Goal: Contribute content: Contribute content

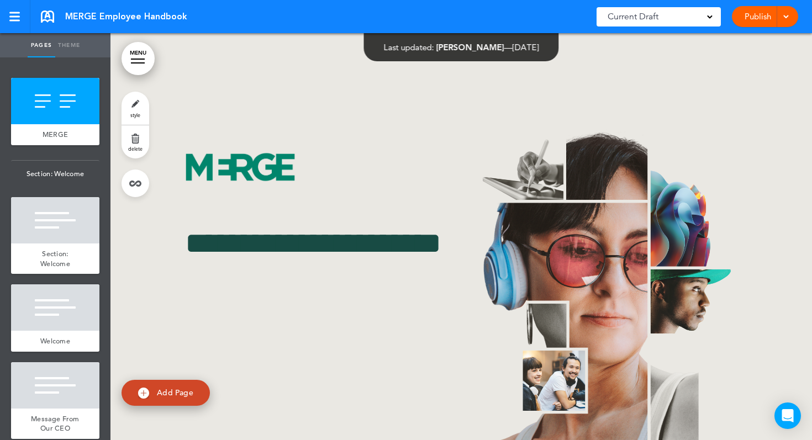
click at [793, 16] on div "Publish Publish Preview Draft" at bounding box center [765, 16] width 66 height 21
click at [788, 17] on span at bounding box center [785, 15] width 7 height 7
click at [770, 38] on li "Publish" at bounding box center [748, 41] width 98 height 25
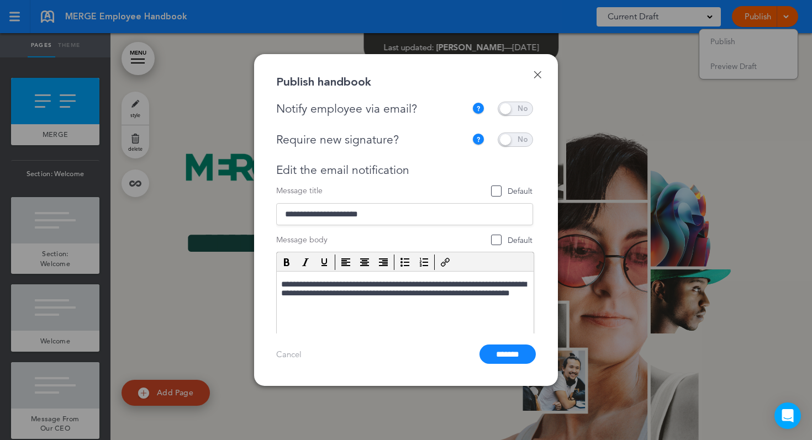
click at [510, 110] on span at bounding box center [515, 109] width 35 height 14
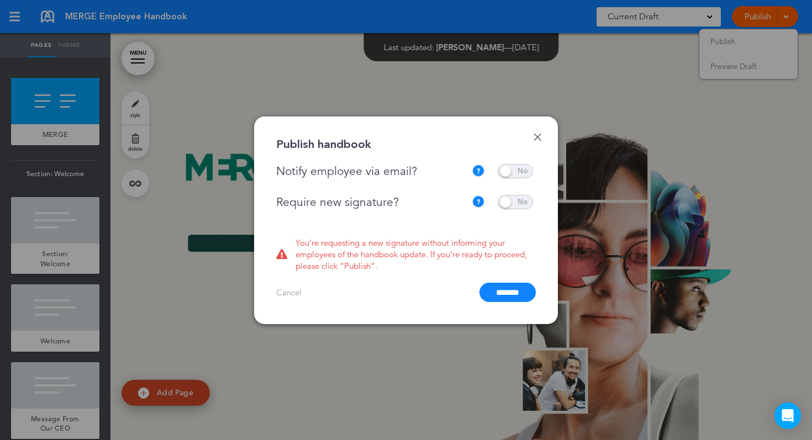
click at [514, 191] on div "**********" at bounding box center [407, 195] width 262 height 62
click at [514, 201] on span at bounding box center [515, 202] width 35 height 14
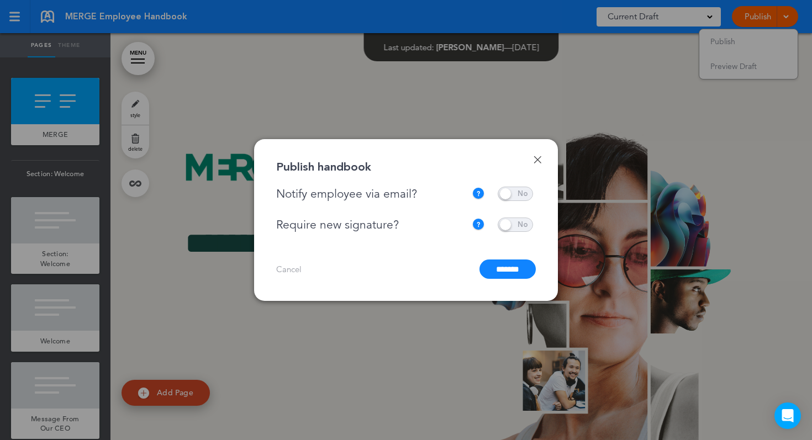
click at [537, 157] on link "Done" at bounding box center [538, 160] width 8 height 8
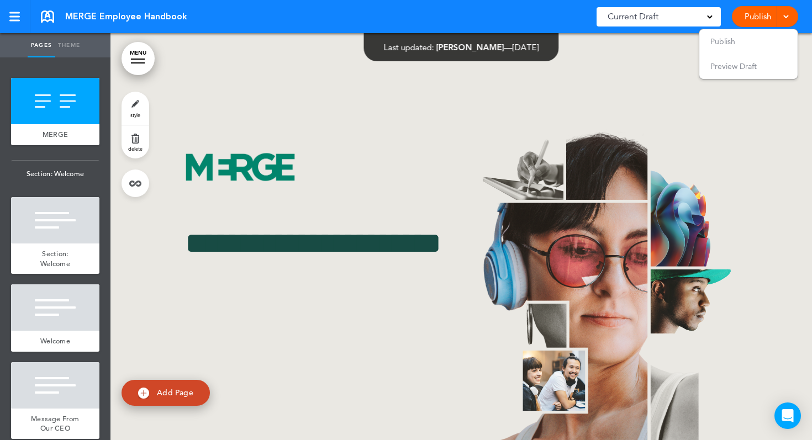
click at [709, 14] on span at bounding box center [710, 16] width 6 height 6
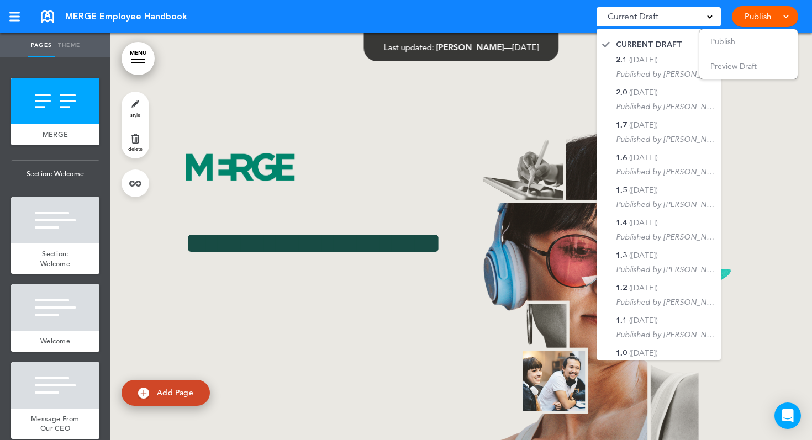
click at [802, 13] on div "MERGE Employee Handbook Saved! Current Draft CURRENT DRAFT 2.1 (1/31/2025) Publ…" at bounding box center [406, 16] width 812 height 33
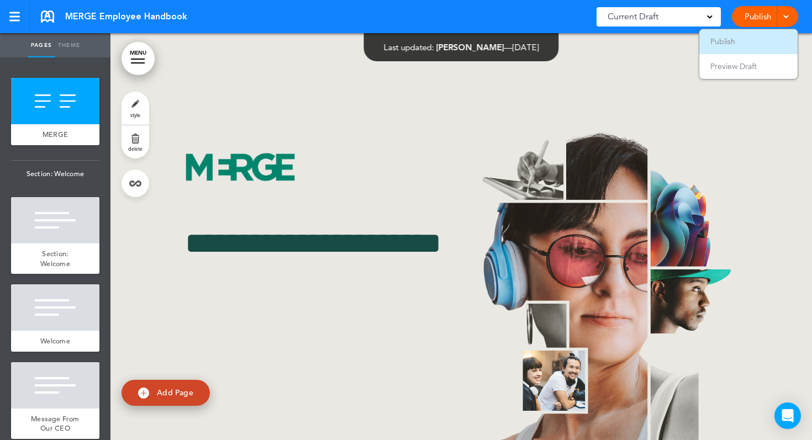
click at [766, 39] on li "Publish" at bounding box center [748, 41] width 98 height 25
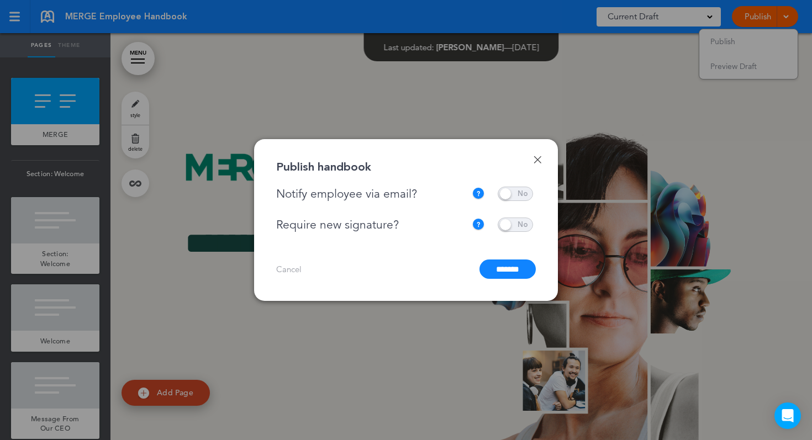
click at [517, 271] on input "*******" at bounding box center [507, 269] width 56 height 19
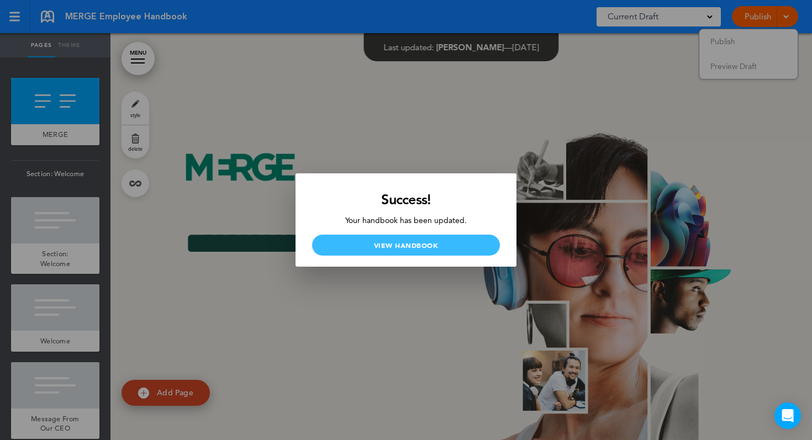
click at [408, 245] on link "View Handbook" at bounding box center [406, 245] width 188 height 21
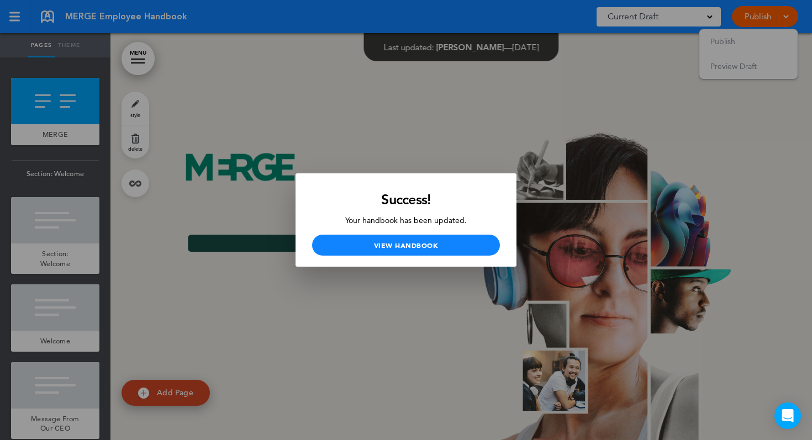
click at [466, 139] on div at bounding box center [406, 220] width 812 height 440
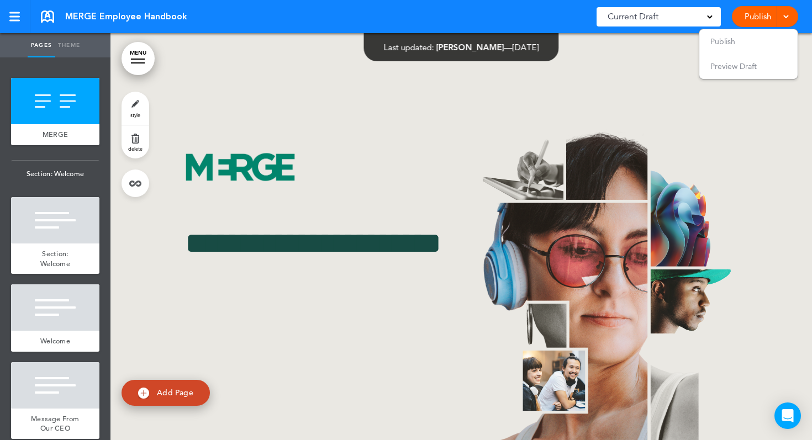
click at [707, 15] on span at bounding box center [710, 16] width 6 height 6
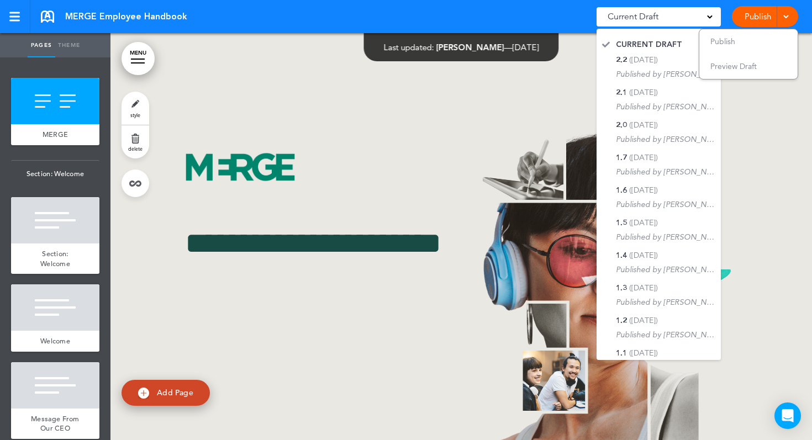
click at [707, 15] on span at bounding box center [710, 16] width 6 height 6
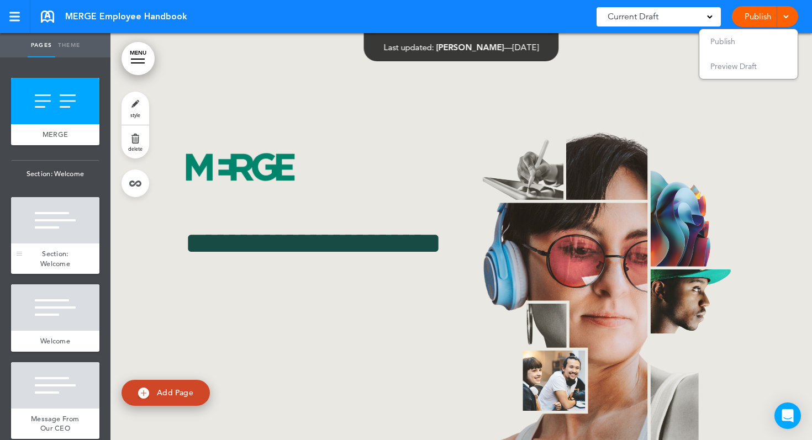
click at [35, 265] on div "Section: Welcome" at bounding box center [55, 259] width 88 height 30
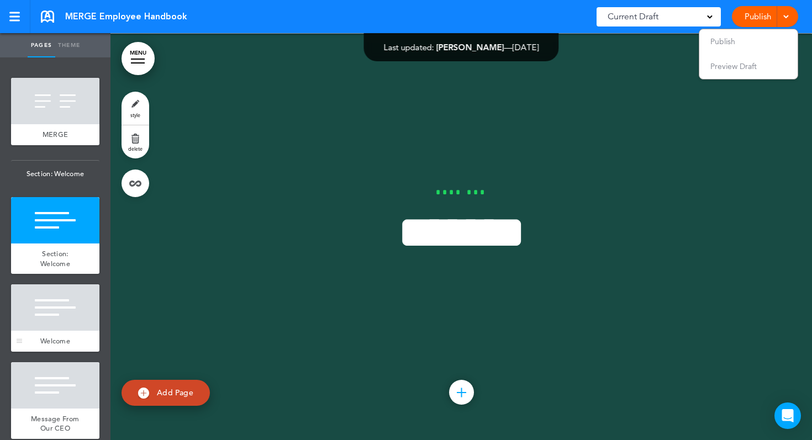
click at [35, 306] on div at bounding box center [55, 307] width 88 height 46
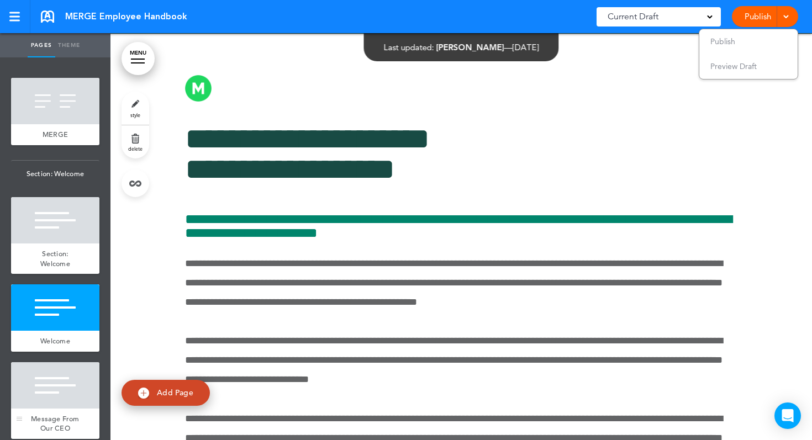
click at [40, 367] on div at bounding box center [55, 385] width 88 height 46
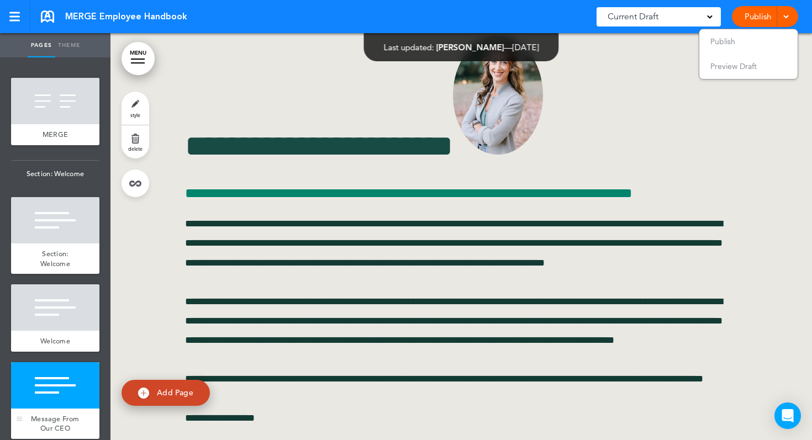
scroll to position [247, 0]
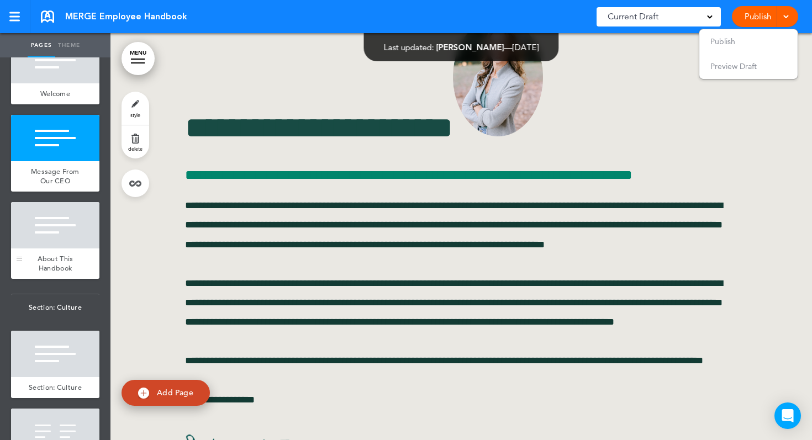
click at [59, 235] on div at bounding box center [55, 225] width 88 height 46
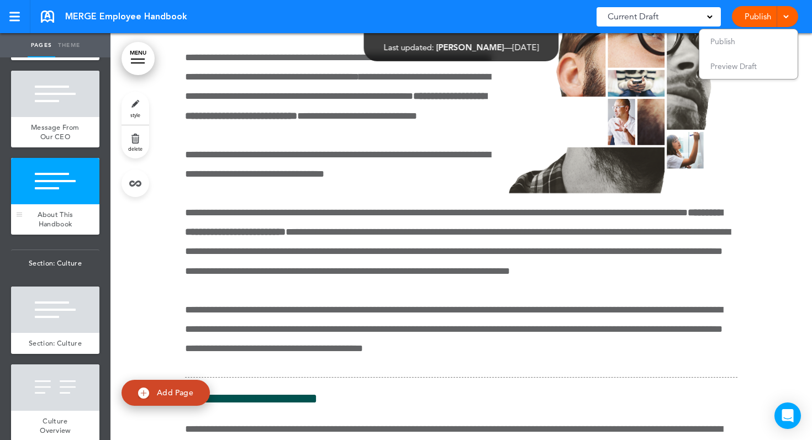
scroll to position [314, 0]
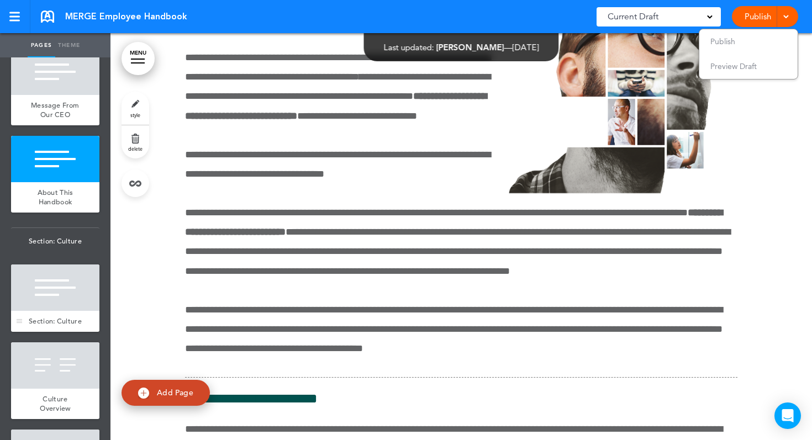
click at [58, 278] on div at bounding box center [55, 288] width 88 height 46
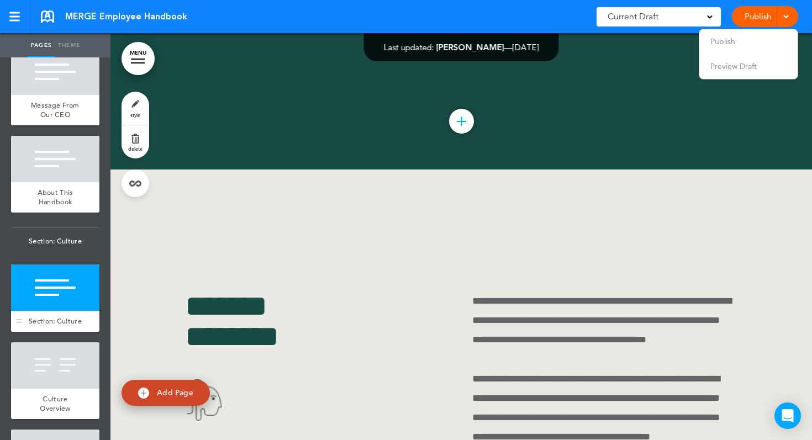
scroll to position [430, 0]
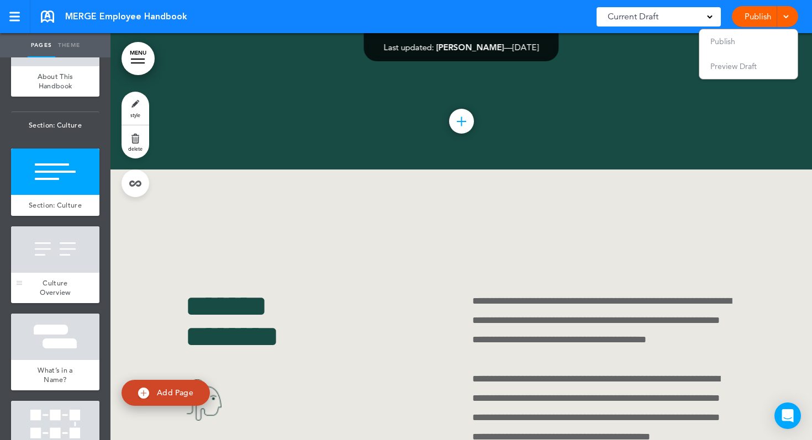
click at [58, 279] on span "Culture Overview" at bounding box center [55, 287] width 30 height 19
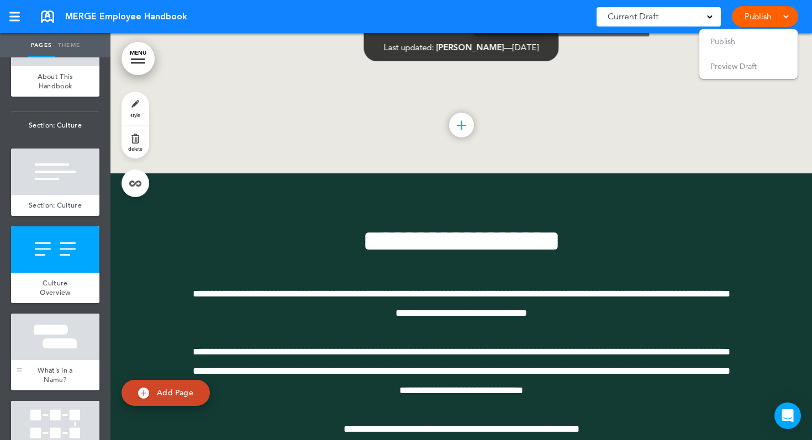
click at [50, 353] on div at bounding box center [55, 337] width 88 height 46
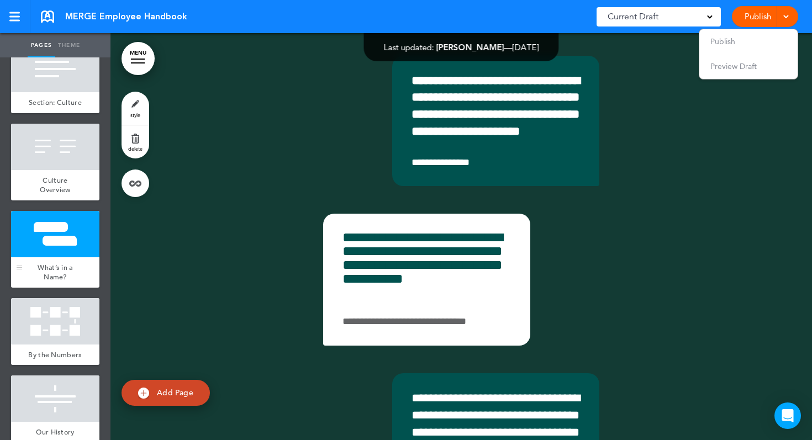
scroll to position [809, 0]
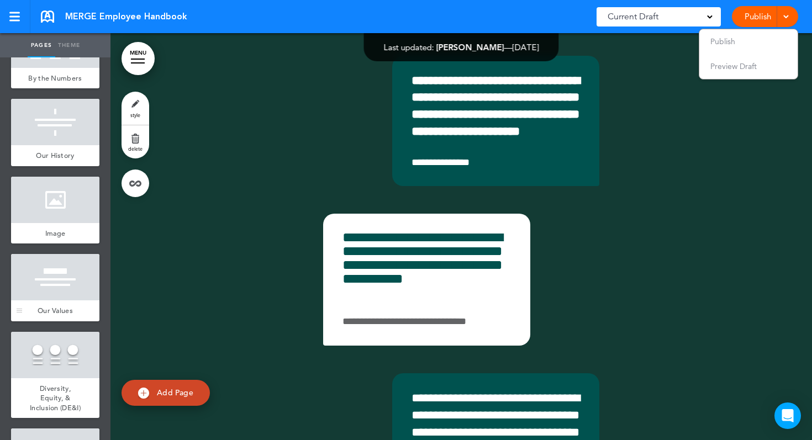
click at [52, 288] on div at bounding box center [55, 277] width 88 height 46
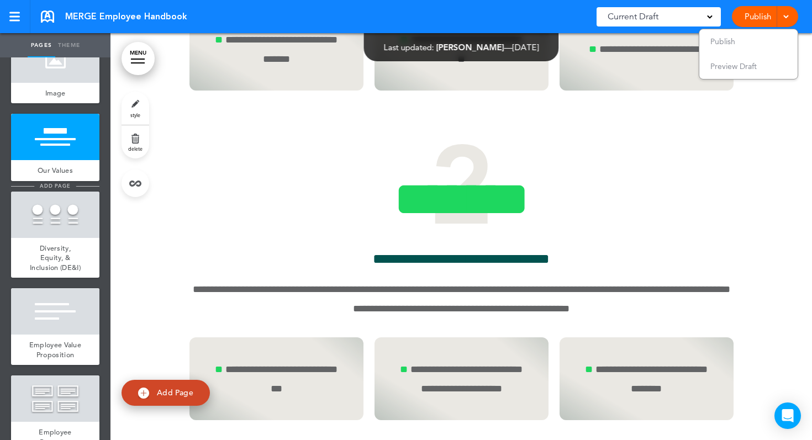
scroll to position [1035, 0]
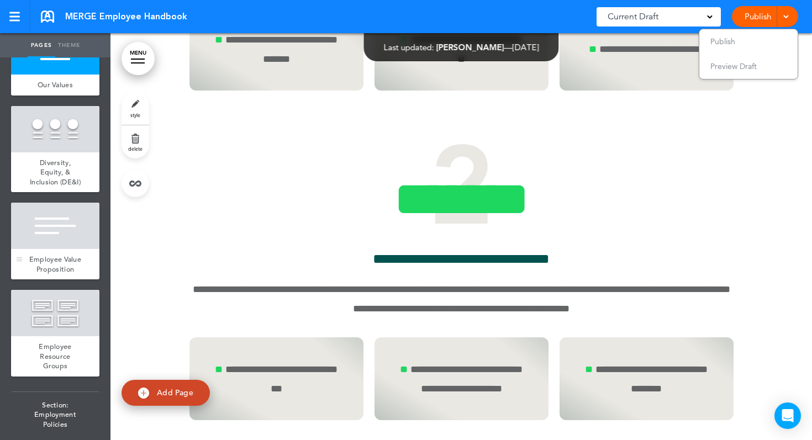
click at [45, 261] on span "Employee Value Proposition" at bounding box center [55, 264] width 52 height 19
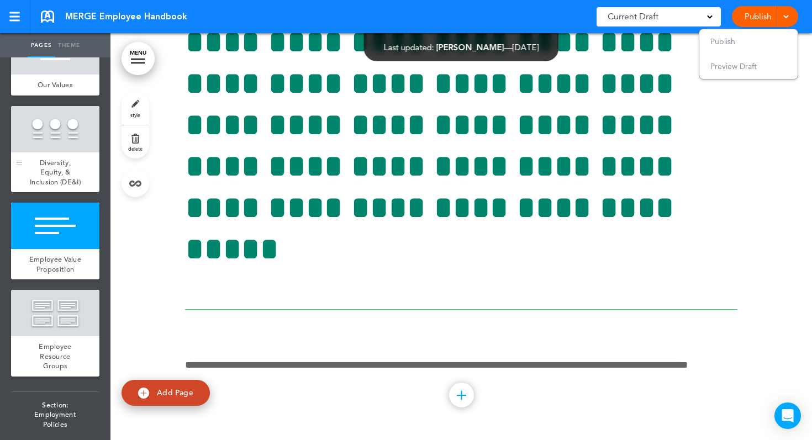
click at [55, 136] on div at bounding box center [55, 129] width 88 height 46
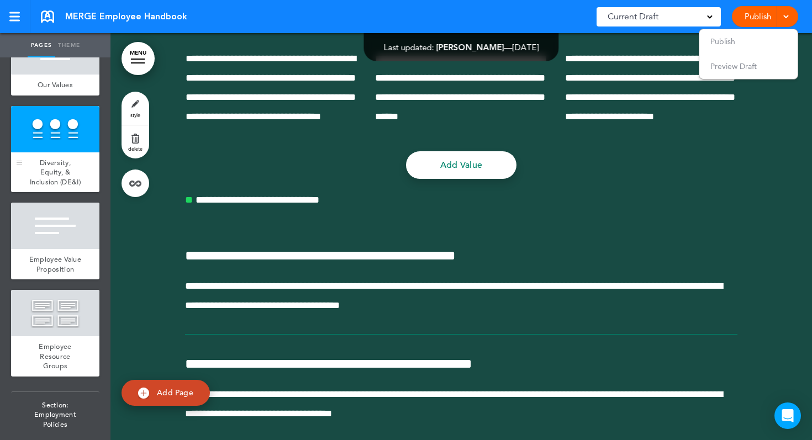
scroll to position [8099, 0]
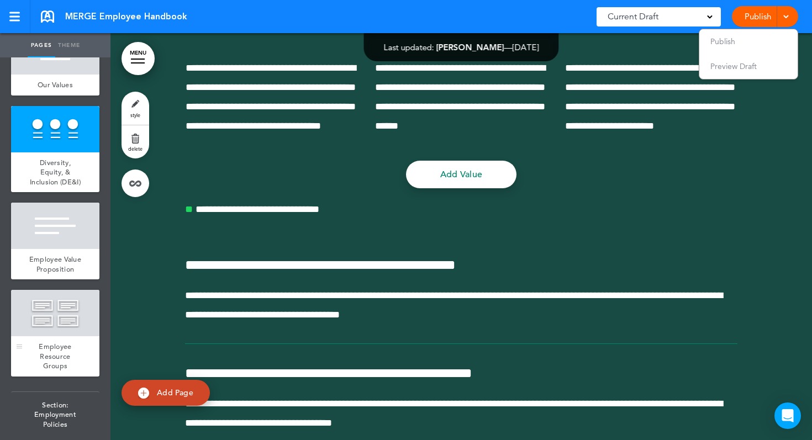
click at [35, 310] on div at bounding box center [55, 313] width 88 height 46
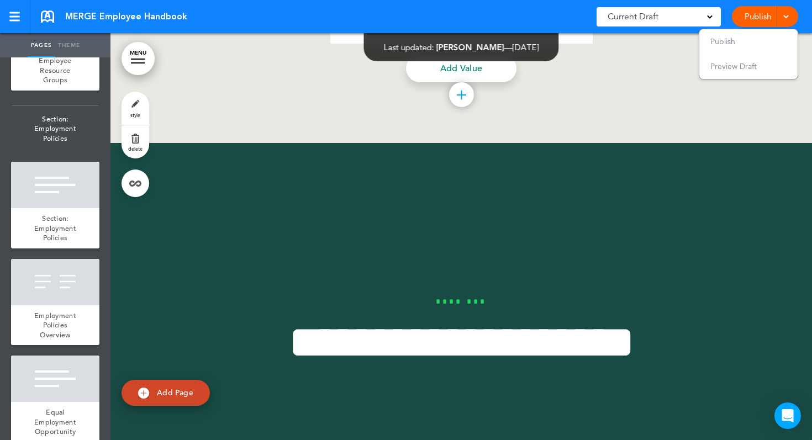
scroll to position [1344, 0]
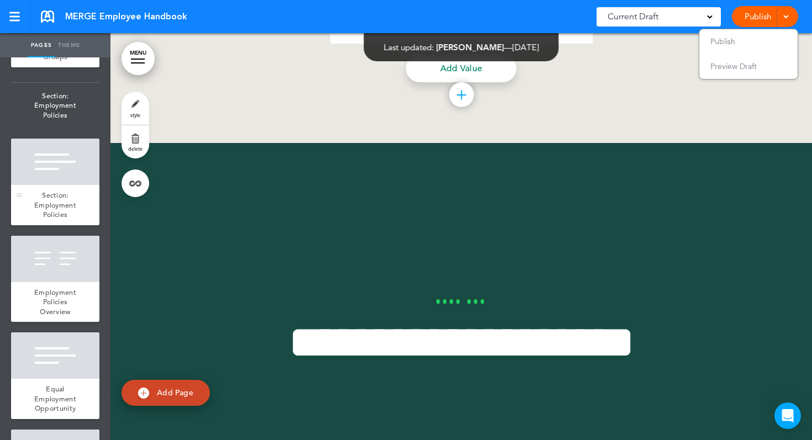
click at [57, 187] on div "Section: Employment Policies" at bounding box center [55, 205] width 88 height 40
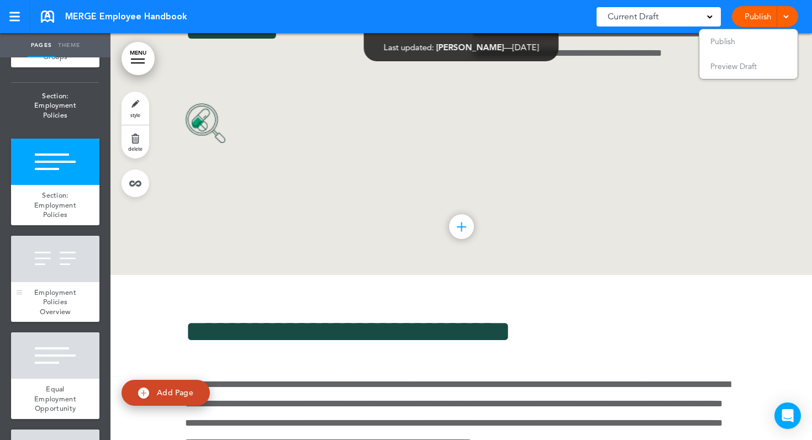
click at [43, 254] on div at bounding box center [55, 259] width 88 height 46
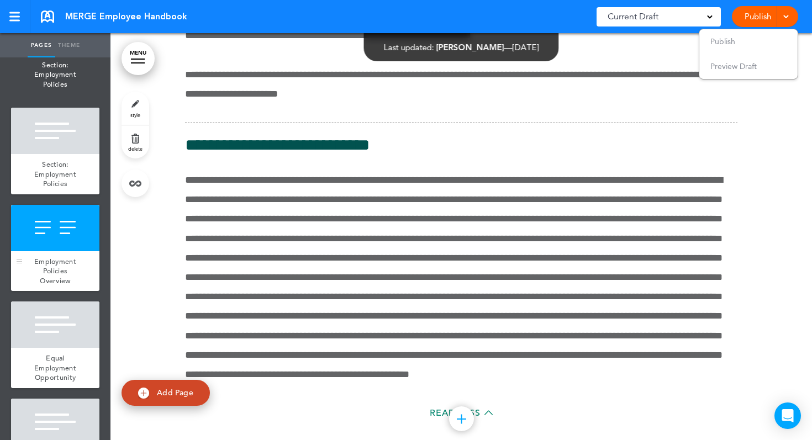
scroll to position [1384, 0]
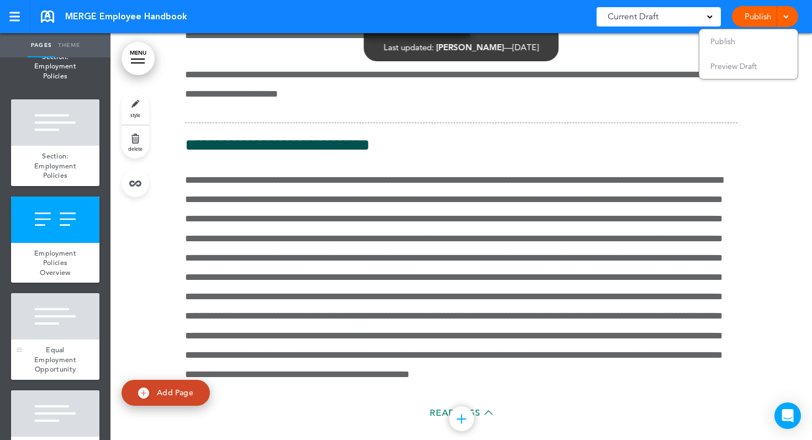
click at [40, 332] on div at bounding box center [55, 316] width 88 height 46
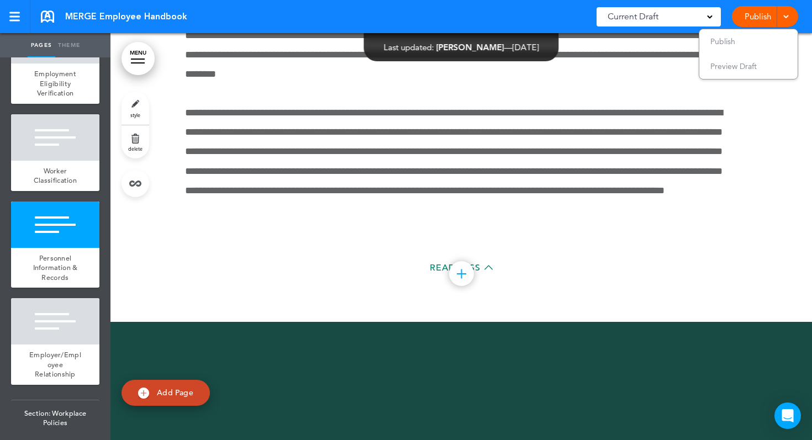
scroll to position [1930, 0]
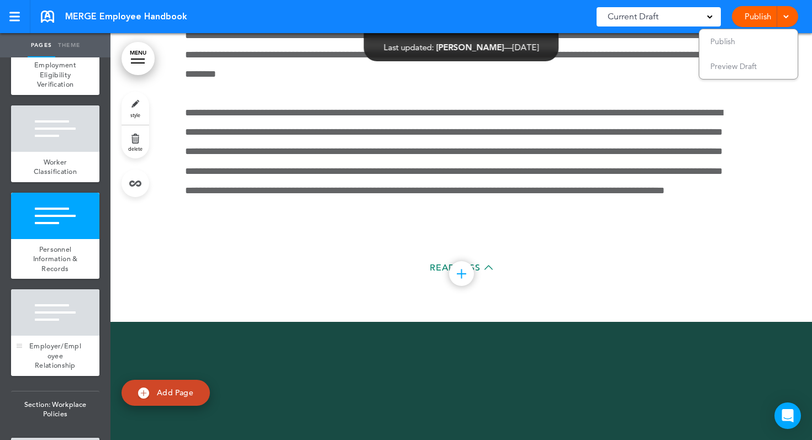
click at [68, 348] on span "Employer/Employee Relationship" at bounding box center [55, 355] width 52 height 29
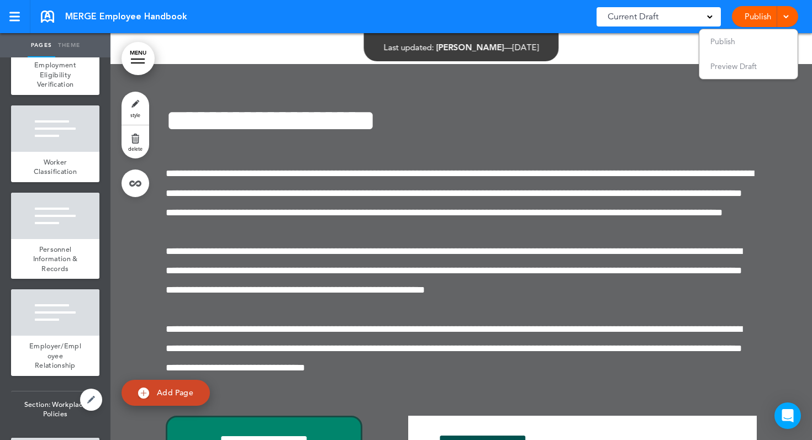
scroll to position [2123, 0]
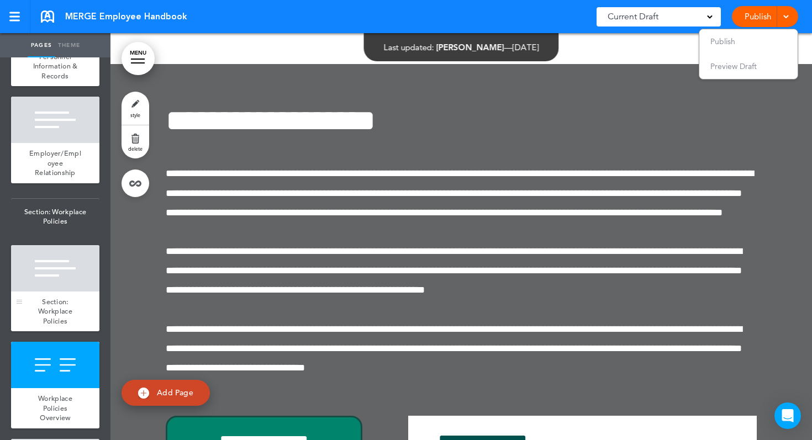
click at [59, 297] on span "Section: Workplace Policies" at bounding box center [55, 311] width 34 height 29
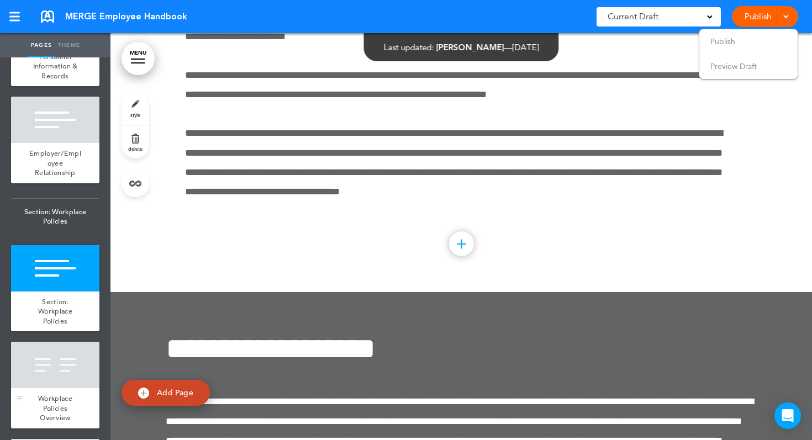
click at [57, 377] on div at bounding box center [55, 365] width 88 height 46
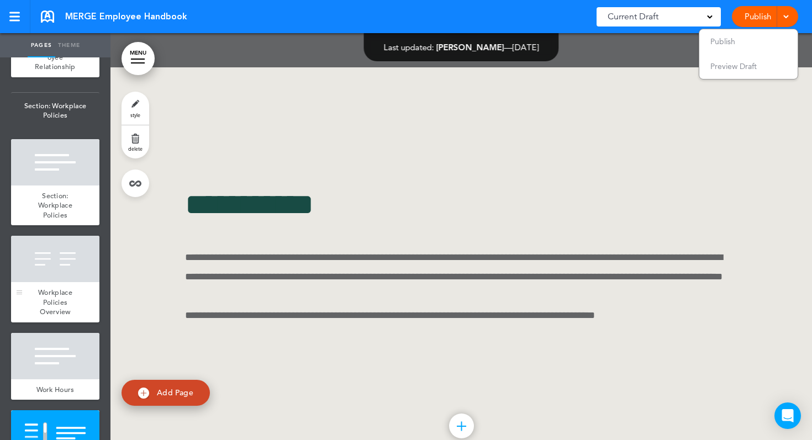
scroll to position [2230, 0]
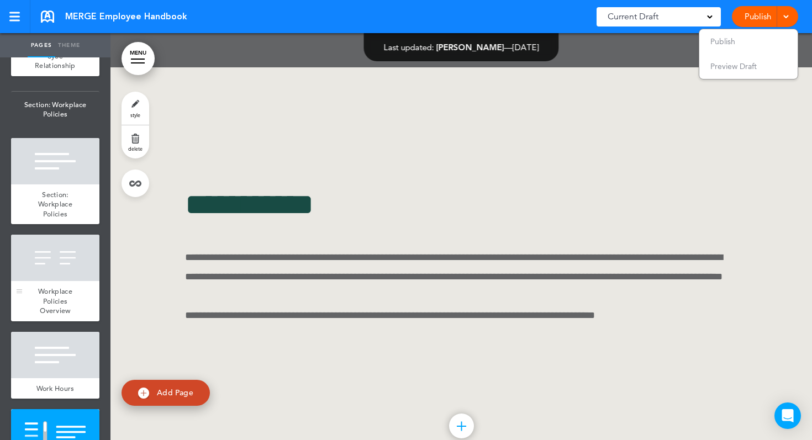
click at [65, 295] on span "Workplace Policies Overview" at bounding box center [55, 301] width 34 height 29
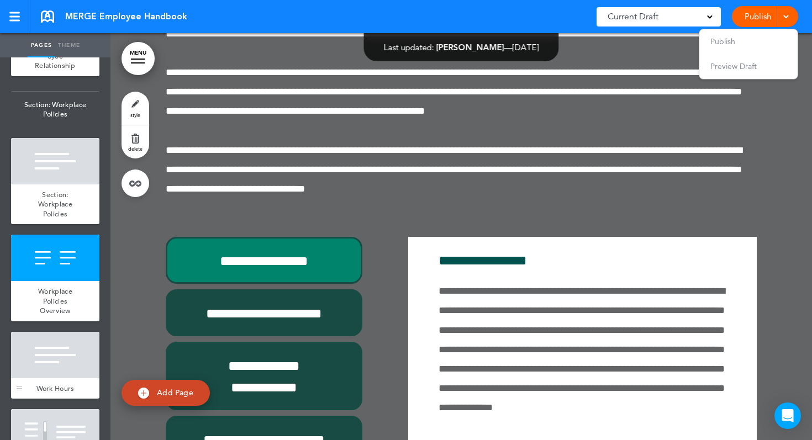
click at [59, 347] on div at bounding box center [55, 355] width 88 height 46
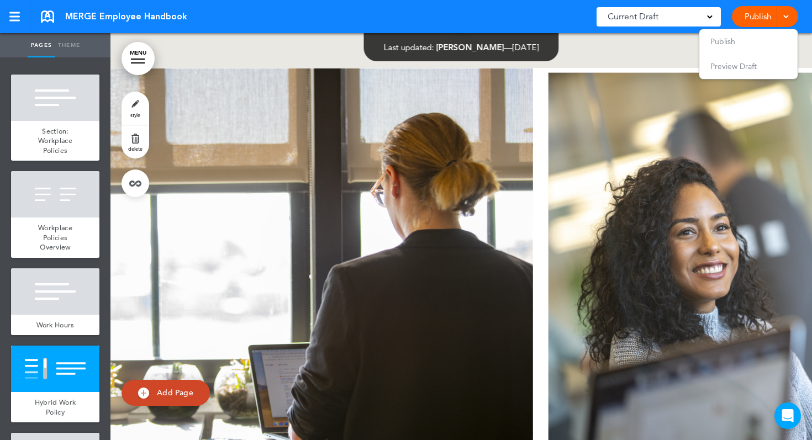
scroll to position [19056, 0]
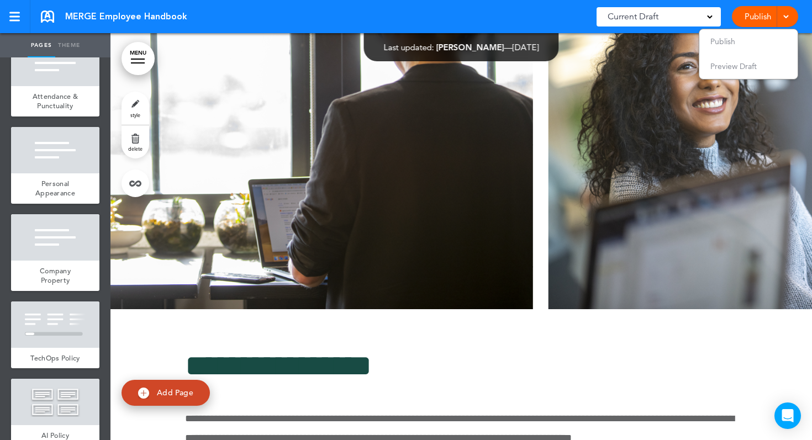
scroll to position [2945, 0]
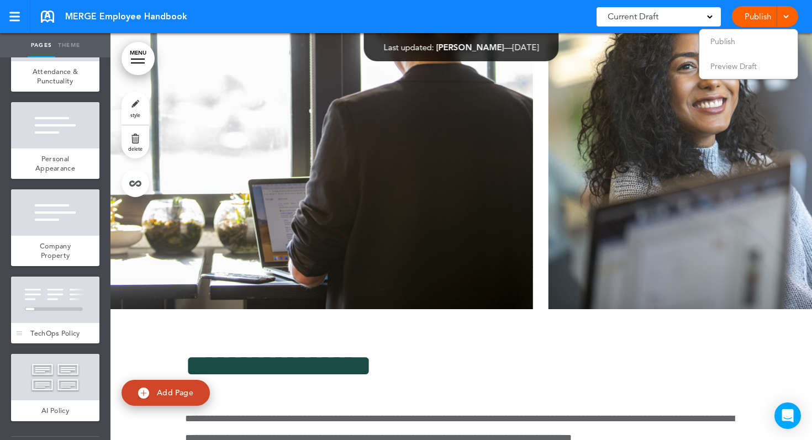
click at [37, 323] on div "TechOps Policy" at bounding box center [55, 333] width 88 height 21
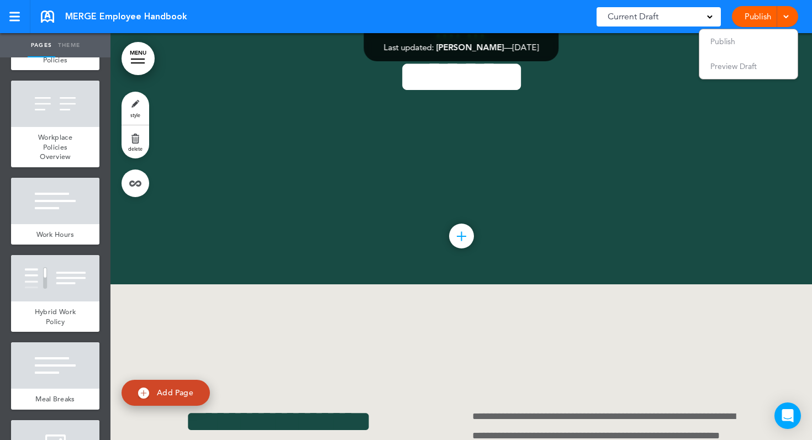
scroll to position [2372, 0]
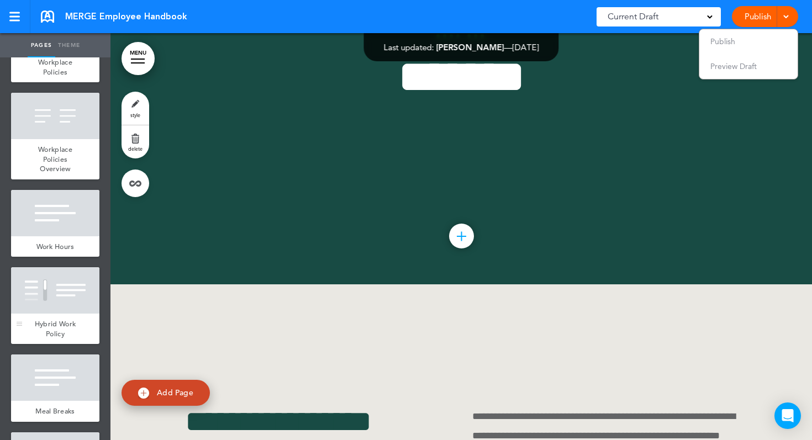
click at [39, 299] on div at bounding box center [55, 290] width 88 height 46
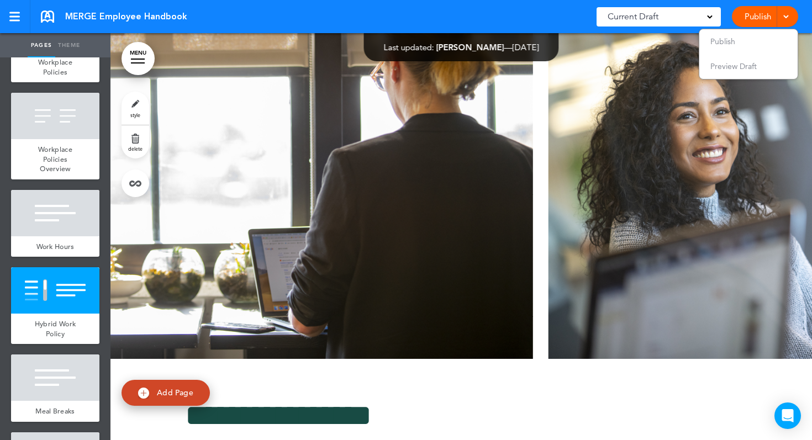
scroll to position [19007, 0]
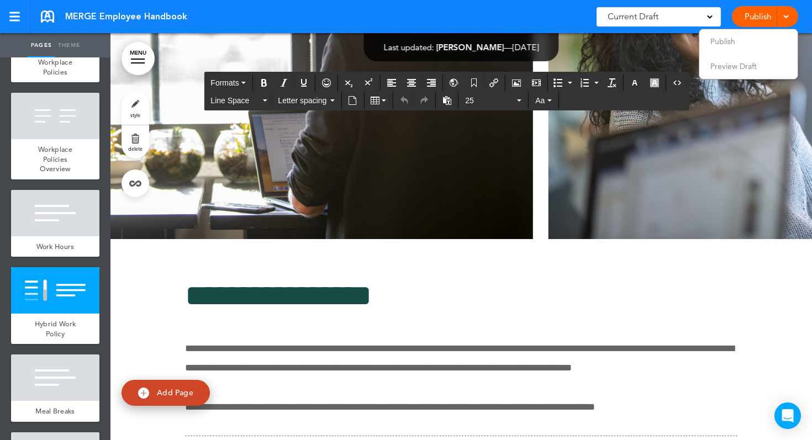
scroll to position [19125, 0]
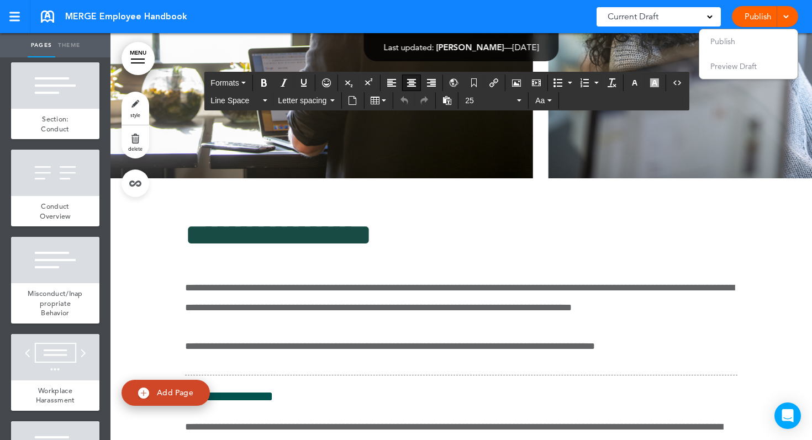
scroll to position [3386, 0]
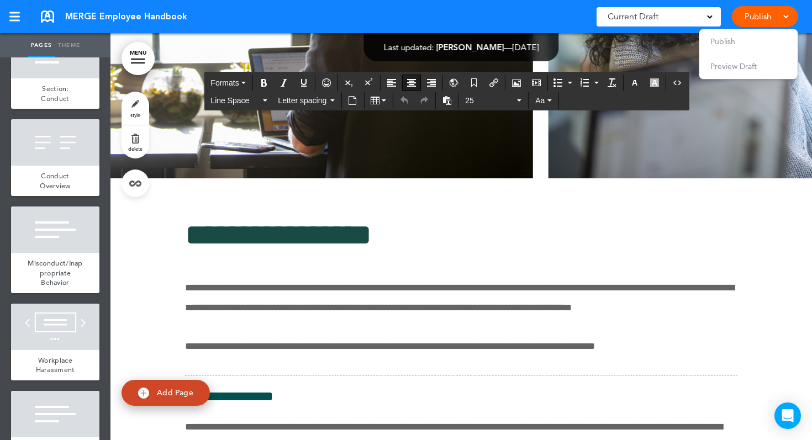
click at [30, 327] on div at bounding box center [55, 327] width 88 height 46
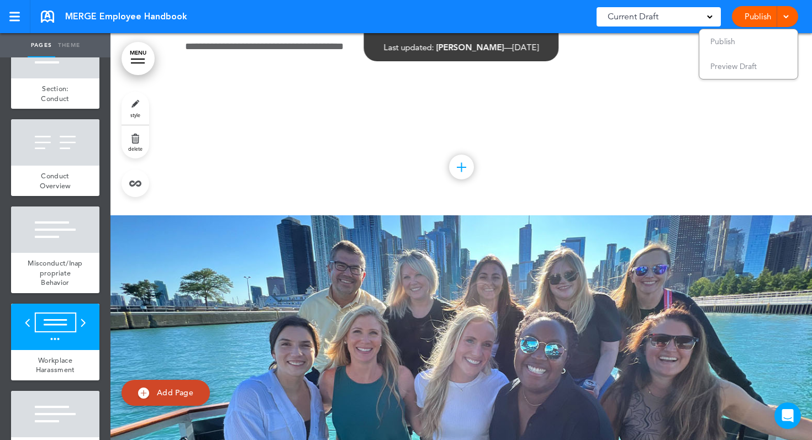
scroll to position [18796, 0]
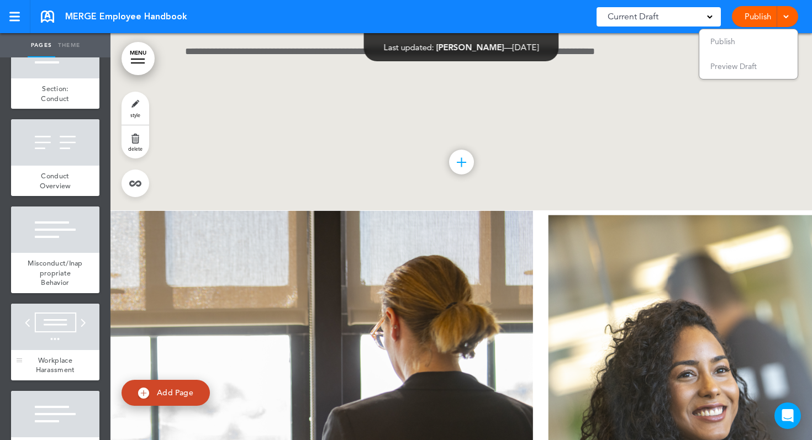
click at [70, 350] on div "Workplace Harassment" at bounding box center [55, 365] width 88 height 30
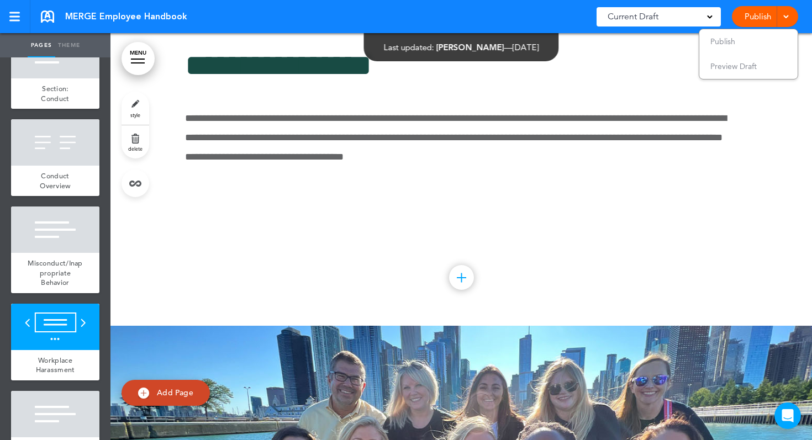
scroll to position [26879, 0]
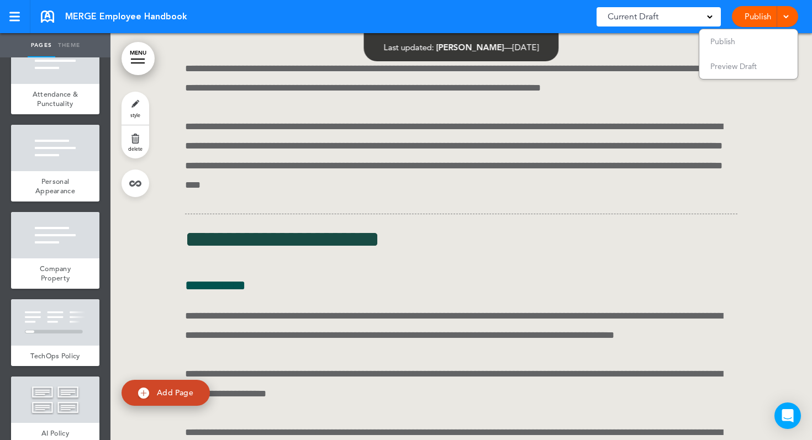
scroll to position [27607, 0]
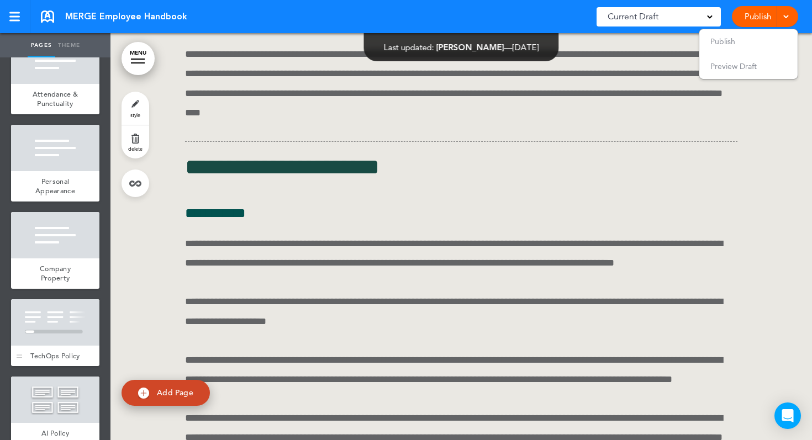
click at [77, 330] on div at bounding box center [55, 322] width 88 height 46
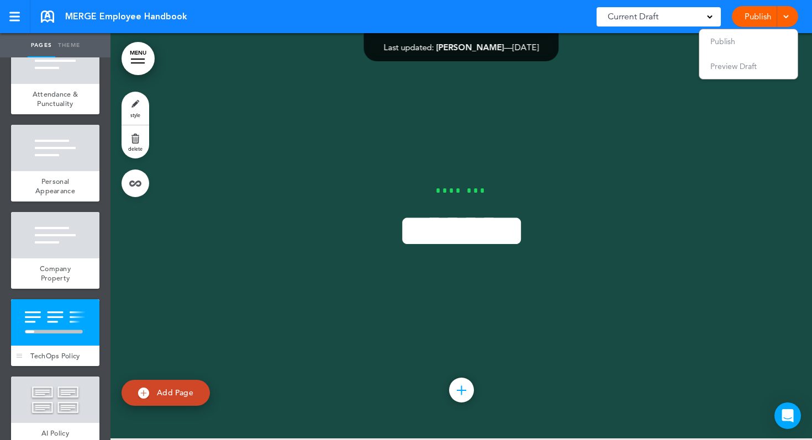
scroll to position [23086, 0]
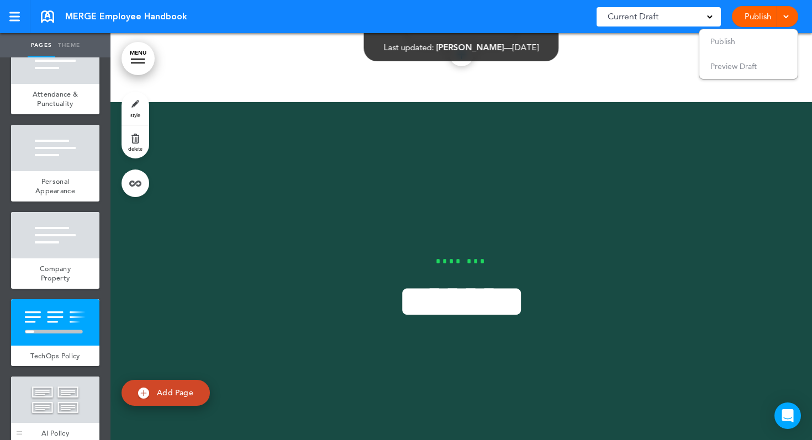
click at [65, 386] on div at bounding box center [55, 400] width 88 height 46
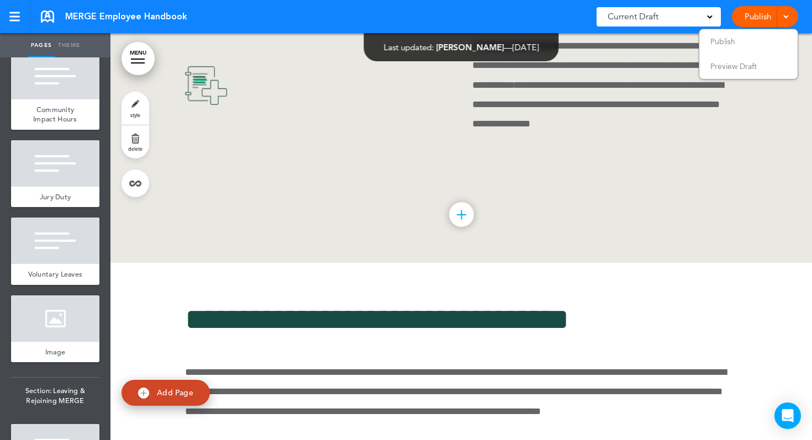
scroll to position [6880, 0]
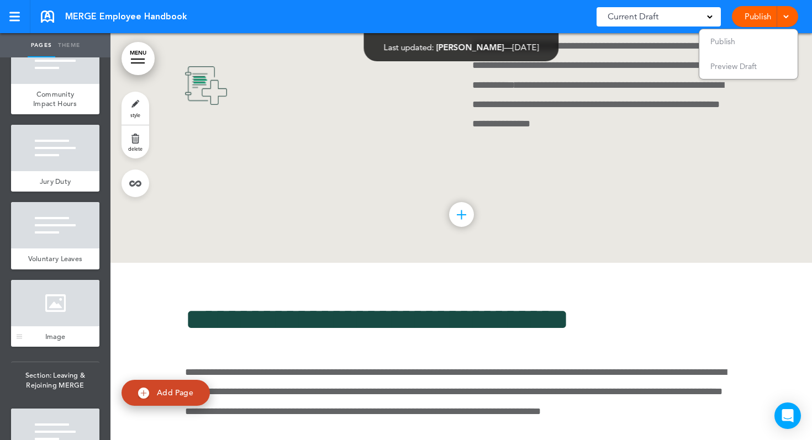
click at [61, 306] on div at bounding box center [55, 303] width 88 height 46
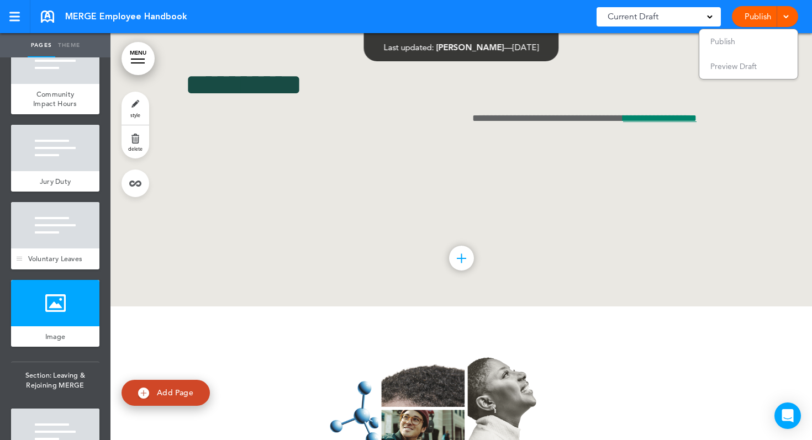
click at [51, 247] on div at bounding box center [55, 225] width 88 height 46
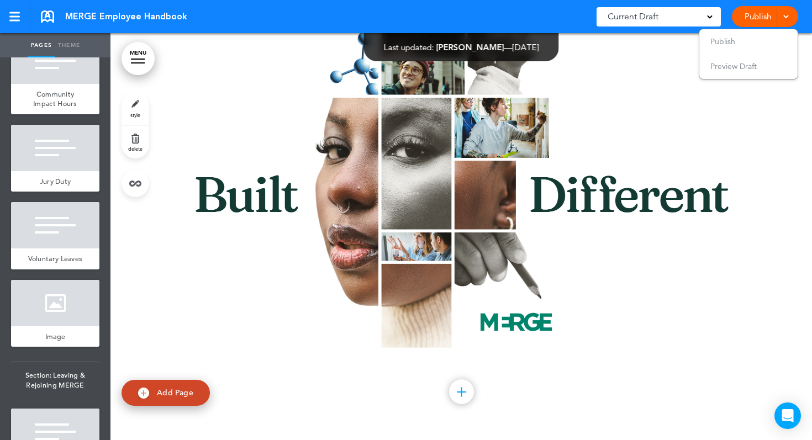
scroll to position [66019, 0]
click at [59, 256] on span "Voluntary Leaves" at bounding box center [55, 258] width 55 height 9
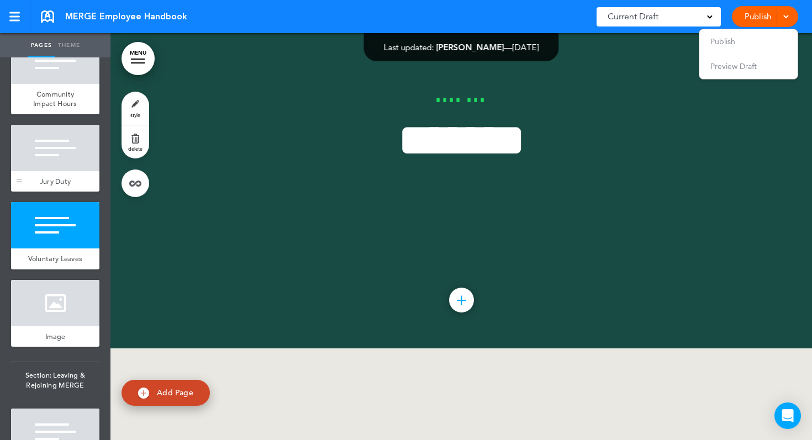
click at [51, 162] on div at bounding box center [55, 148] width 88 height 46
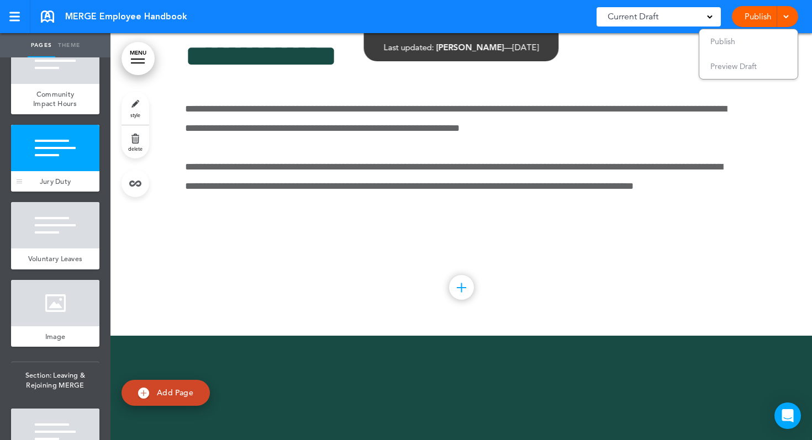
scroll to position [60286, 0]
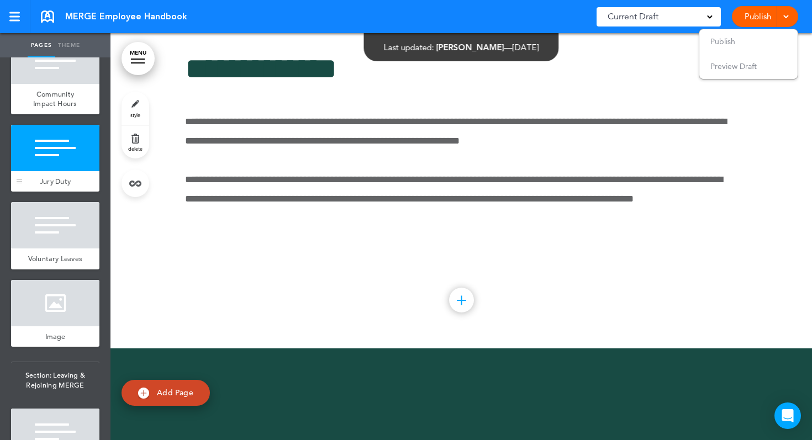
click at [53, 125] on div at bounding box center [55, 148] width 88 height 46
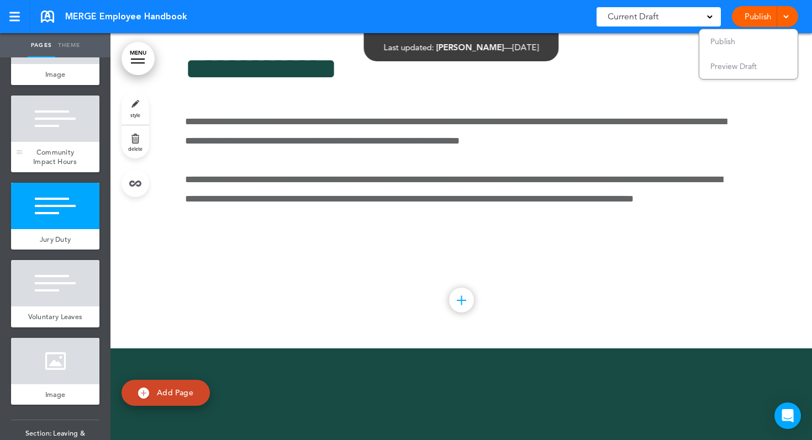
click at [53, 125] on div at bounding box center [55, 119] width 88 height 46
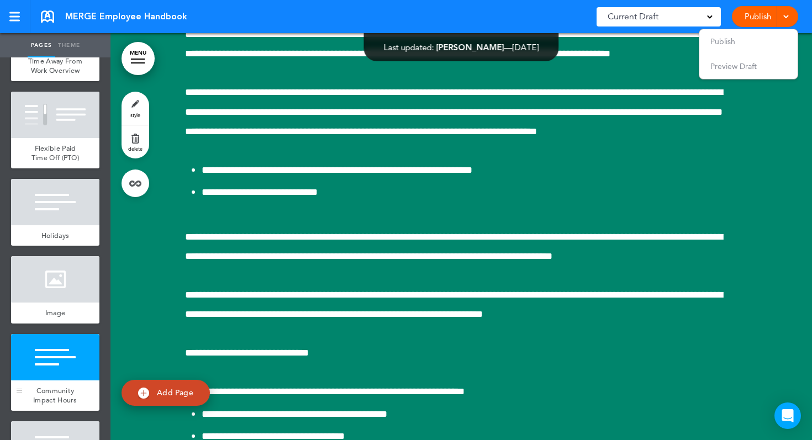
scroll to position [6581, 0]
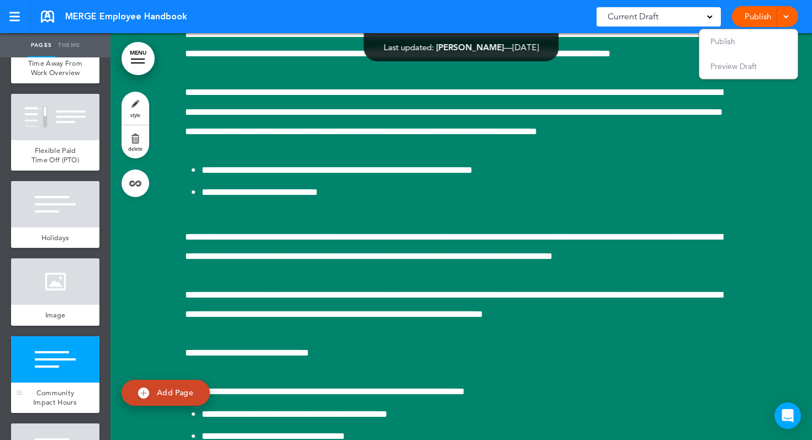
click at [53, 125] on div at bounding box center [55, 117] width 88 height 46
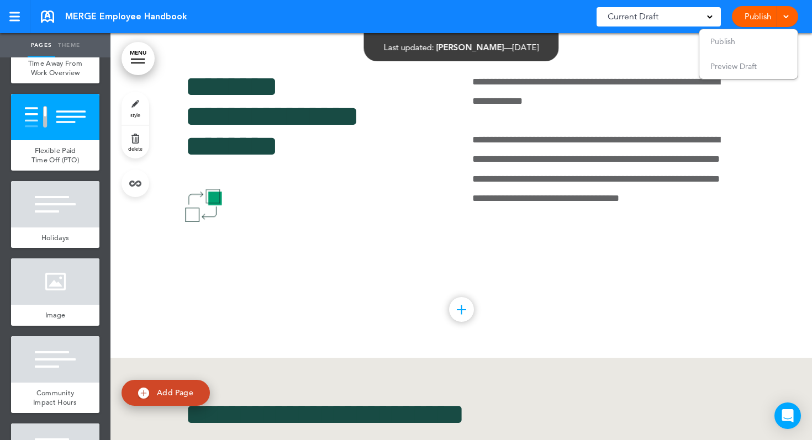
scroll to position [57737, 0]
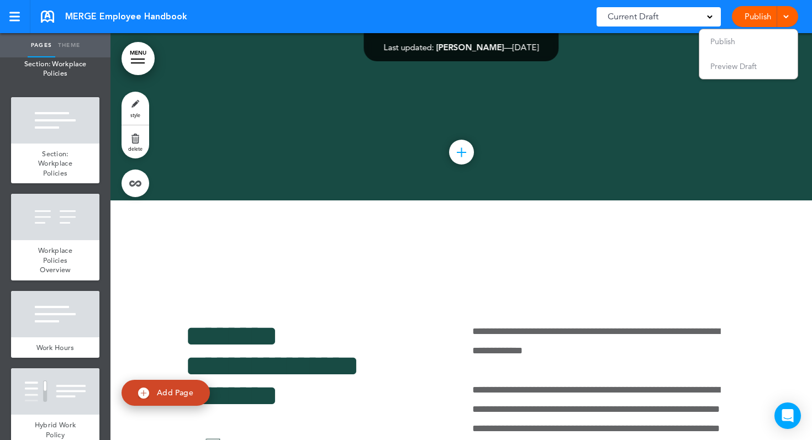
scroll to position [2275, 0]
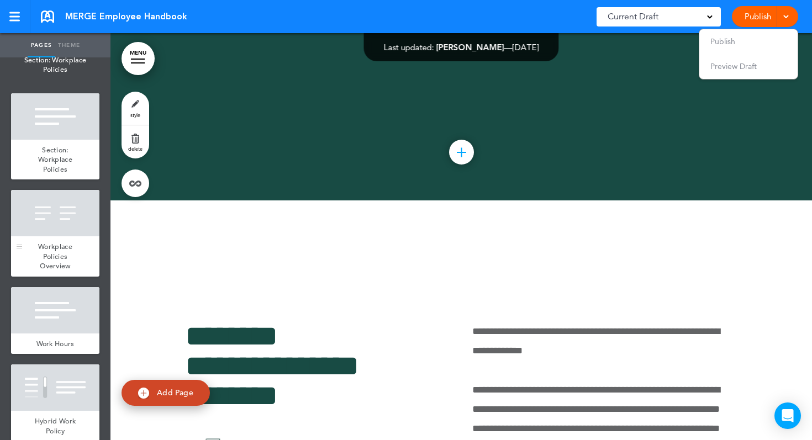
click at [76, 213] on div at bounding box center [55, 213] width 88 height 46
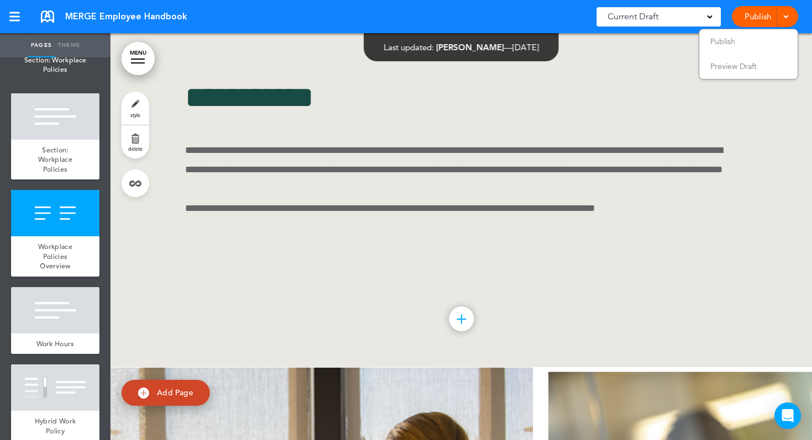
scroll to position [17982, 0]
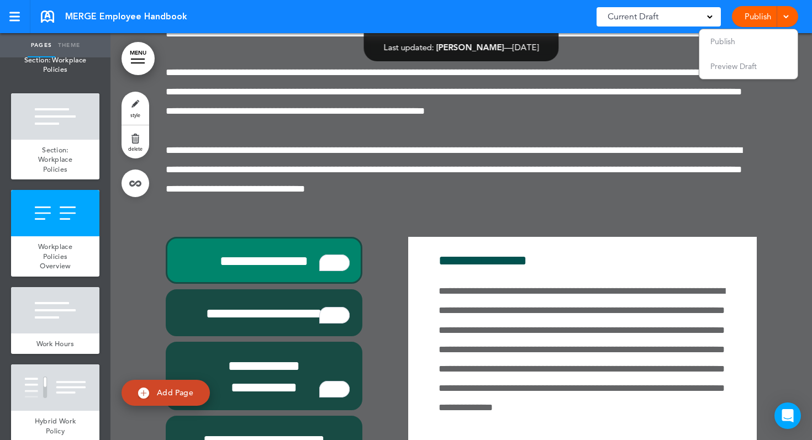
click at [51, 354] on ul "add page MERGE add page Section: Welcome add page Section: Welcome add page Wel…" at bounding box center [55, 248] width 110 height 383
click at [56, 316] on div at bounding box center [55, 310] width 88 height 46
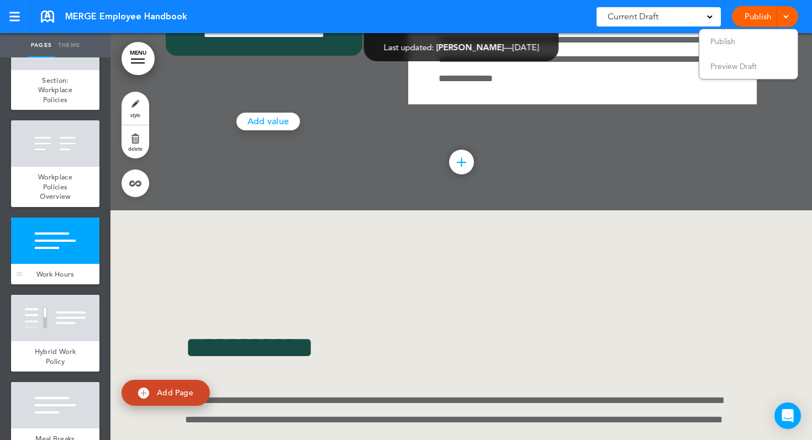
scroll to position [2347, 0]
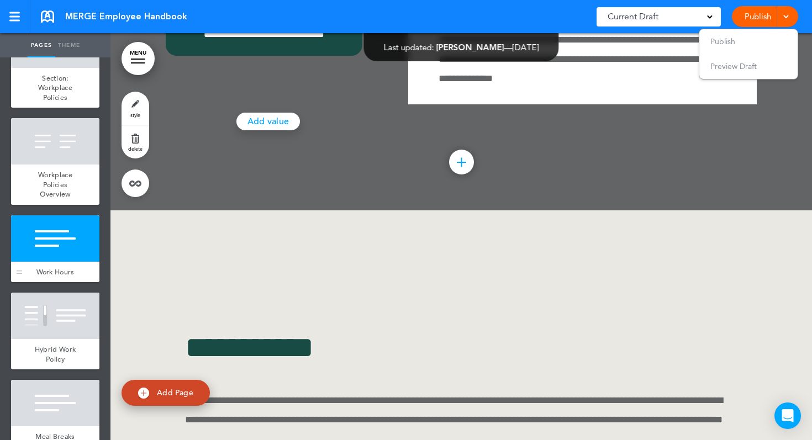
click at [56, 316] on div at bounding box center [55, 316] width 88 height 46
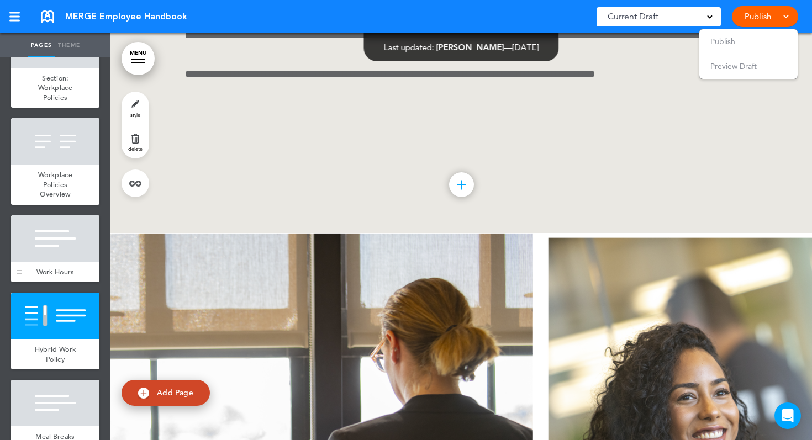
scroll to position [2409, 0]
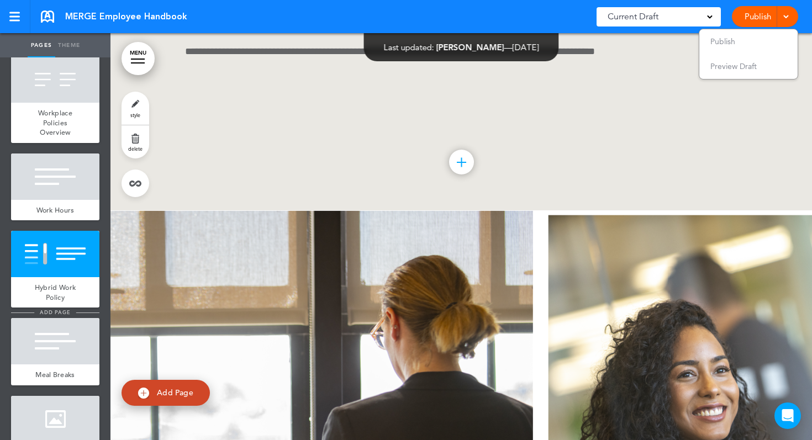
click at [57, 309] on li "add page" at bounding box center [55, 313] width 88 height 8
type input "********"
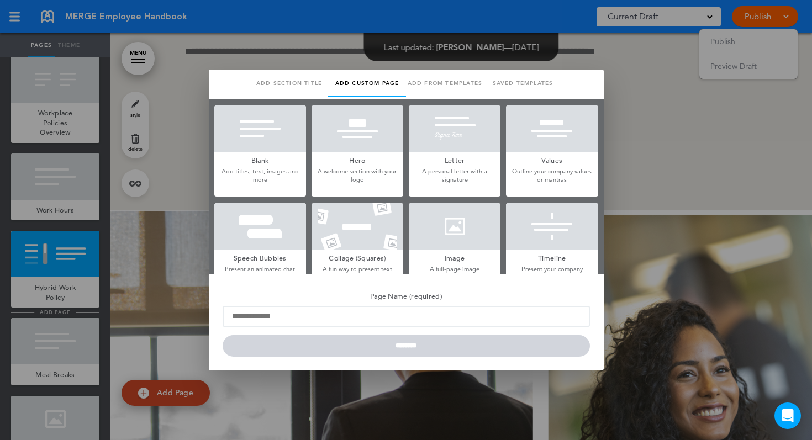
scroll to position [0, 0]
click at [182, 230] on div at bounding box center [406, 220] width 812 height 440
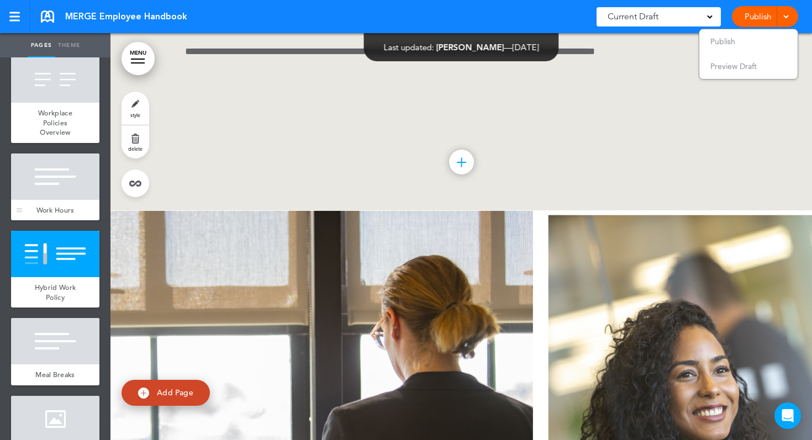
click at [84, 183] on div at bounding box center [55, 177] width 88 height 46
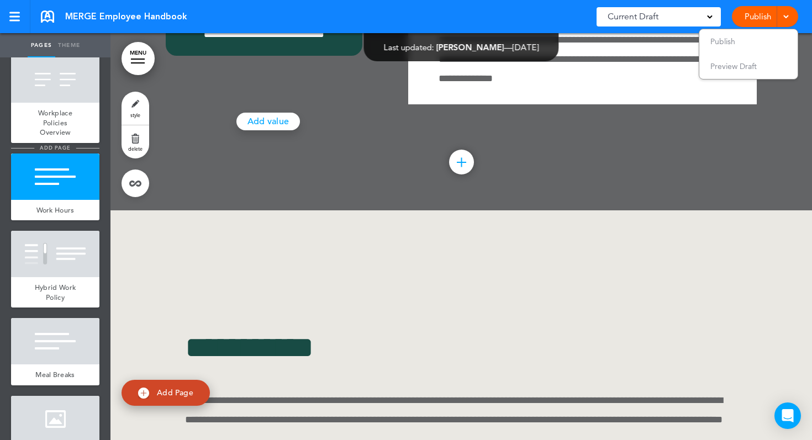
click at [75, 144] on span "add page" at bounding box center [54, 147] width 41 height 7
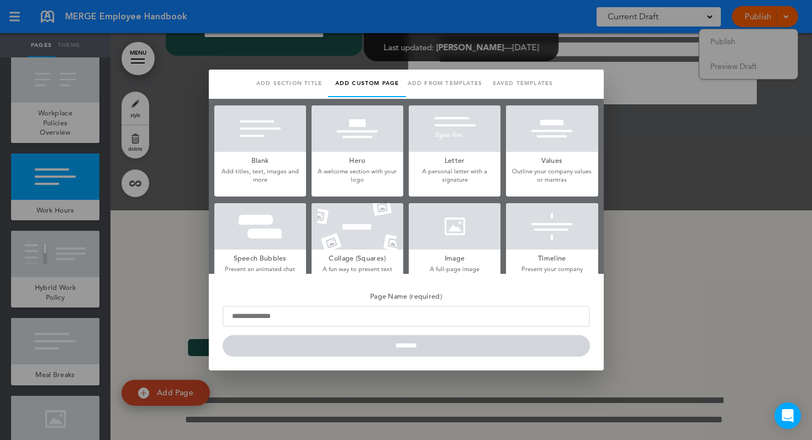
click at [524, 81] on link "Saved templates" at bounding box center [523, 84] width 78 height 28
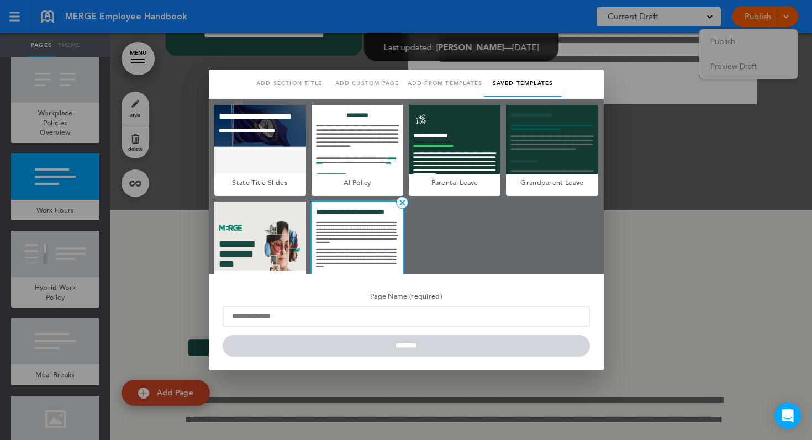
click at [351, 218] on div at bounding box center [358, 236] width 92 height 69
type input "**********"
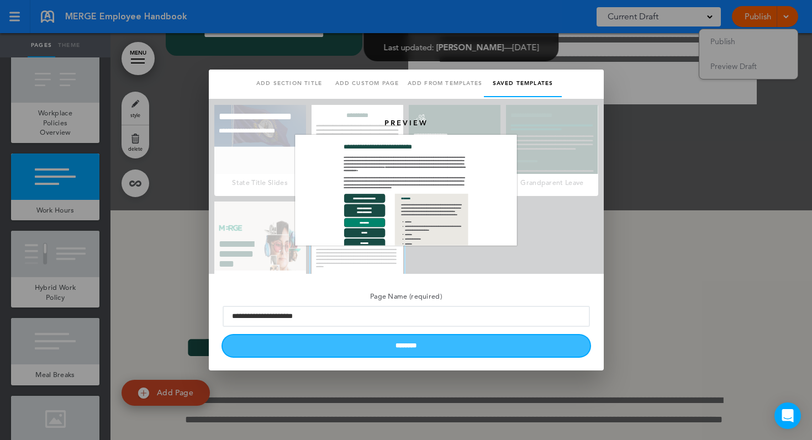
click at [339, 350] on input "********" at bounding box center [406, 346] width 367 height 22
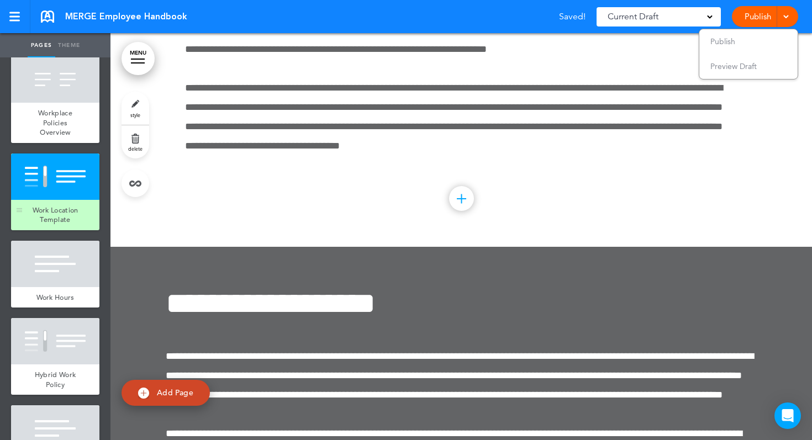
click at [67, 170] on div at bounding box center [55, 177] width 88 height 46
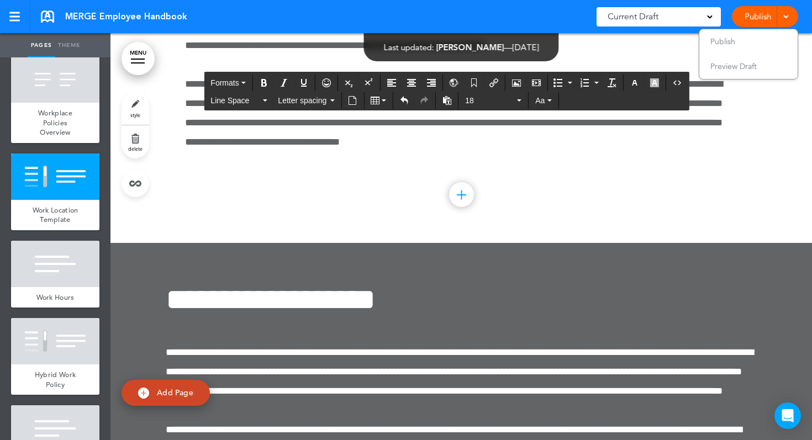
scroll to position [18391, 0]
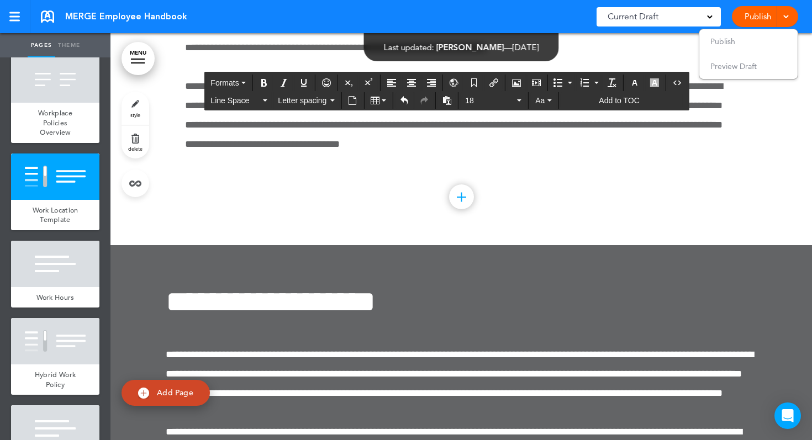
drag, startPoint x: 344, startPoint y: 351, endPoint x: 167, endPoint y: 147, distance: 269.8
paste div "To enrich screen reader interactions, please activate Accessibility in Grammarl…"
click at [478, 97] on span "18" at bounding box center [490, 100] width 50 height 11
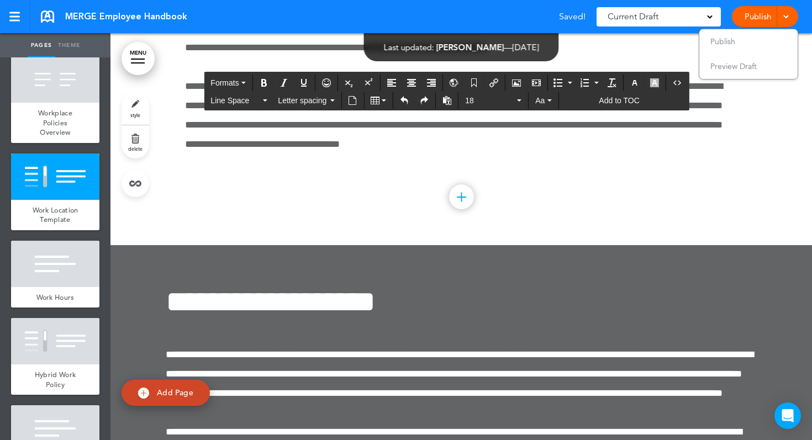
drag, startPoint x: 342, startPoint y: 354, endPoint x: 168, endPoint y: 138, distance: 277.8
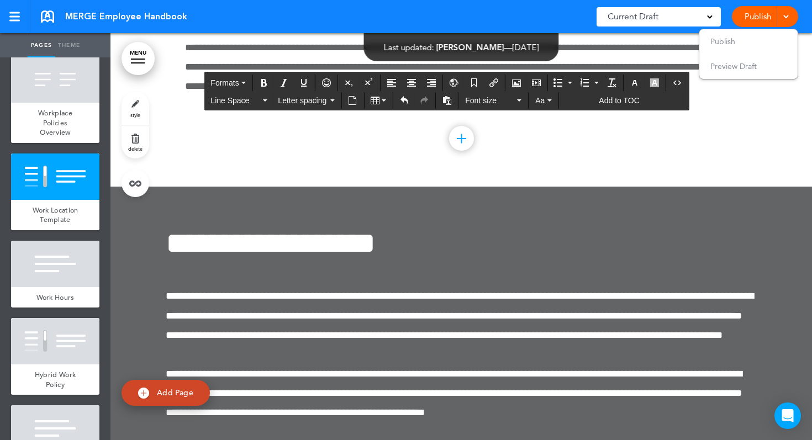
drag, startPoint x: 392, startPoint y: 257, endPoint x: 166, endPoint y: 142, distance: 253.2
click at [490, 100] on span "Font size" at bounding box center [490, 100] width 50 height 11
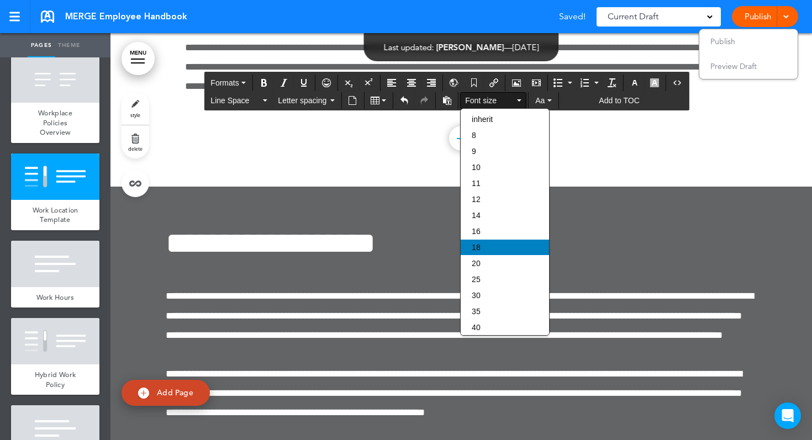
click at [492, 252] on div "18" at bounding box center [505, 247] width 88 height 15
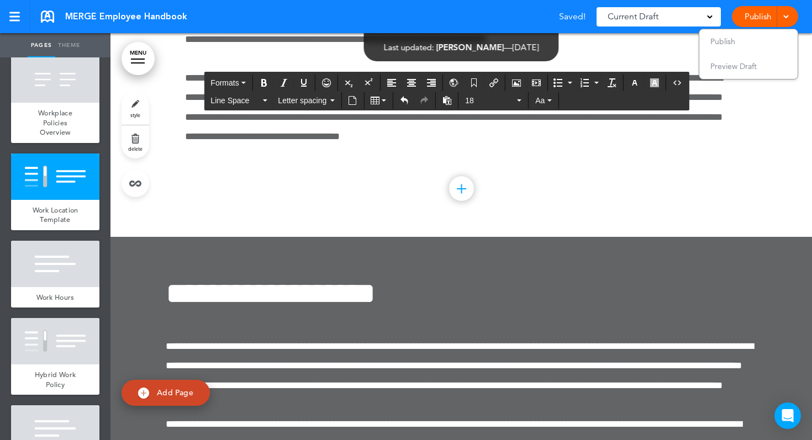
scroll to position [18318, 0]
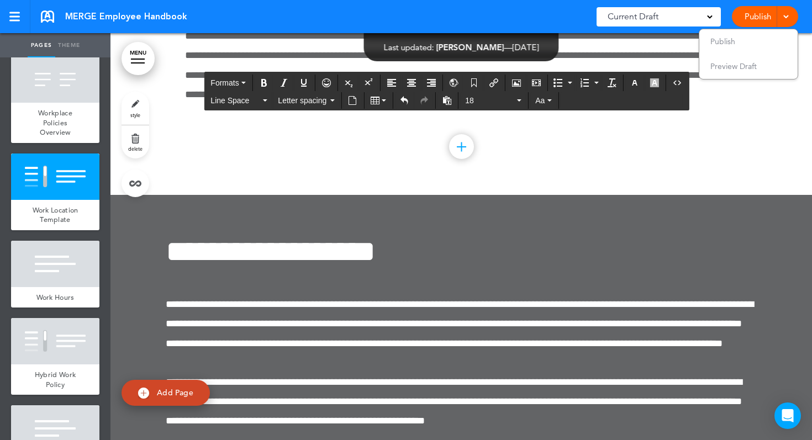
scroll to position [18366, 0]
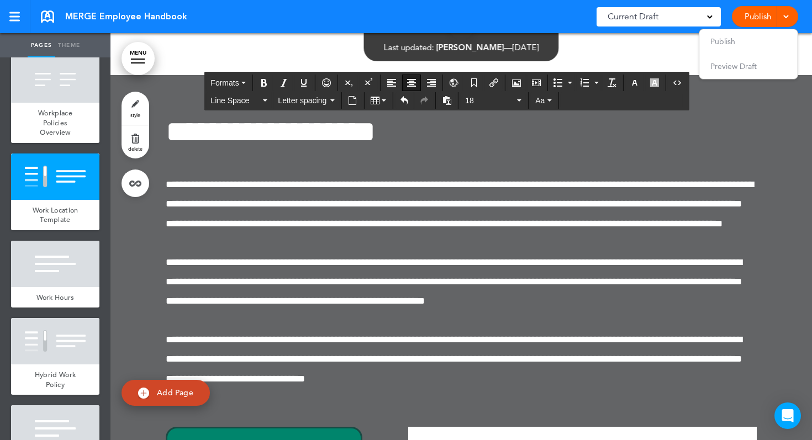
scroll to position [18484, 0]
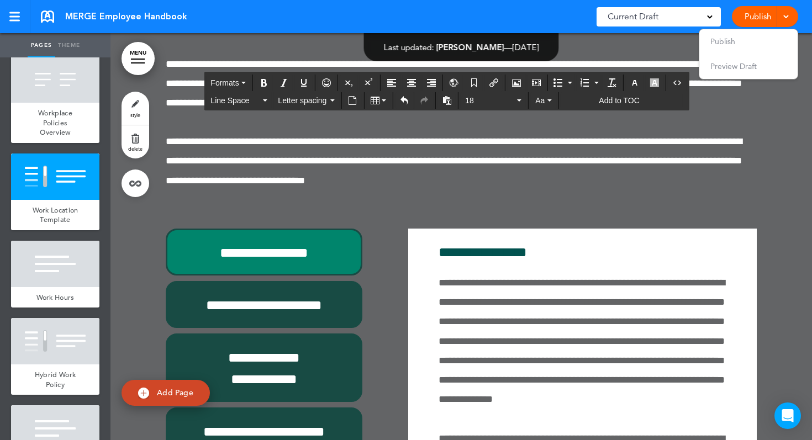
scroll to position [18736, 0]
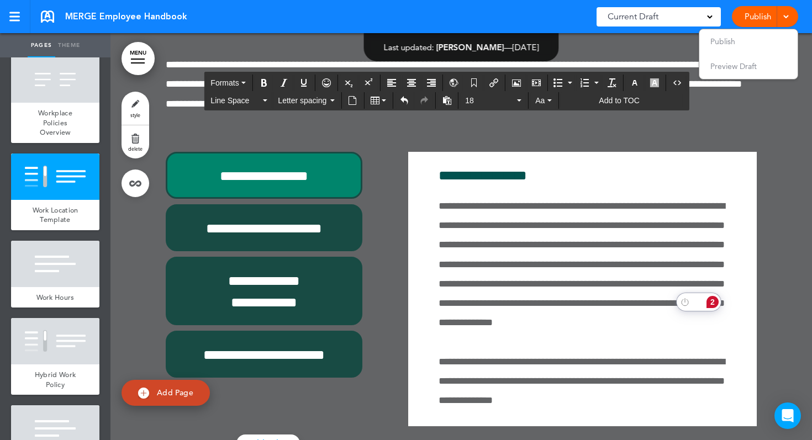
drag, startPoint x: 440, startPoint y: 291, endPoint x: 715, endPoint y: 297, distance: 275.1
click at [715, 297] on html "Make this page common so it is available in other handbooks. This handbook Prev…" at bounding box center [406, 220] width 812 height 440
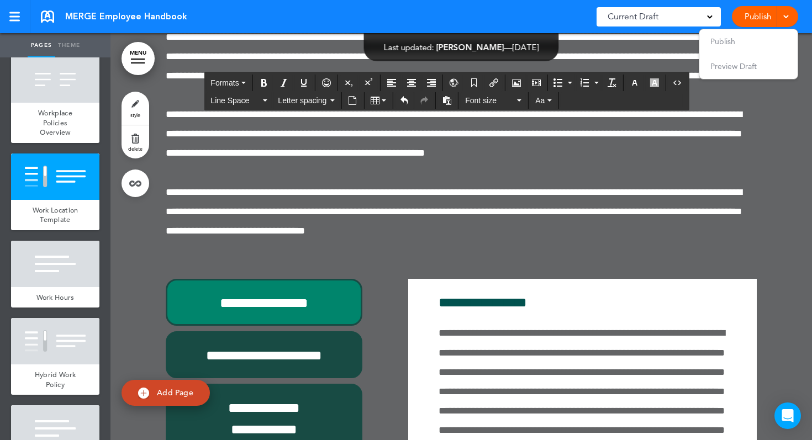
scroll to position [18519, 0]
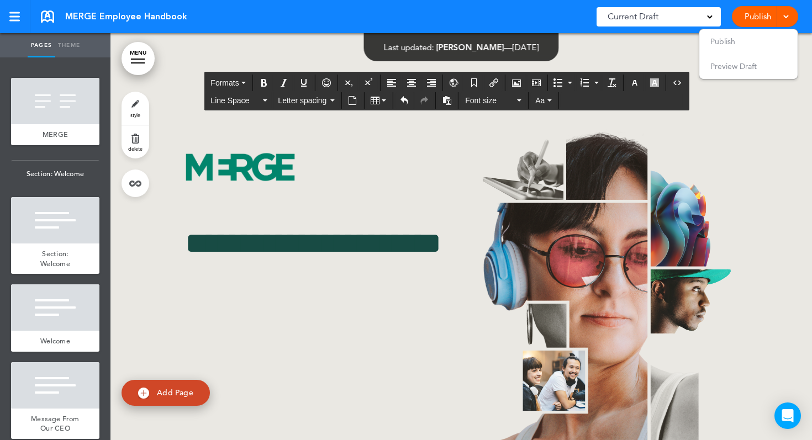
scroll to position [18519, 0]
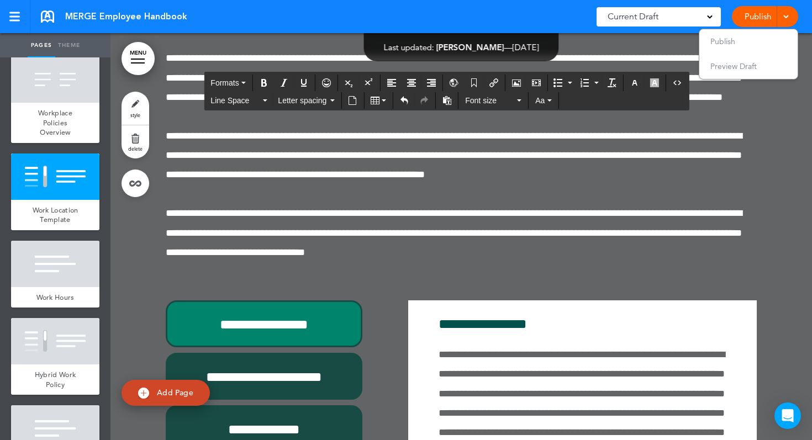
drag, startPoint x: 441, startPoint y: 189, endPoint x: 685, endPoint y: 395, distance: 319.8
click at [491, 101] on span "Font size" at bounding box center [490, 100] width 50 height 11
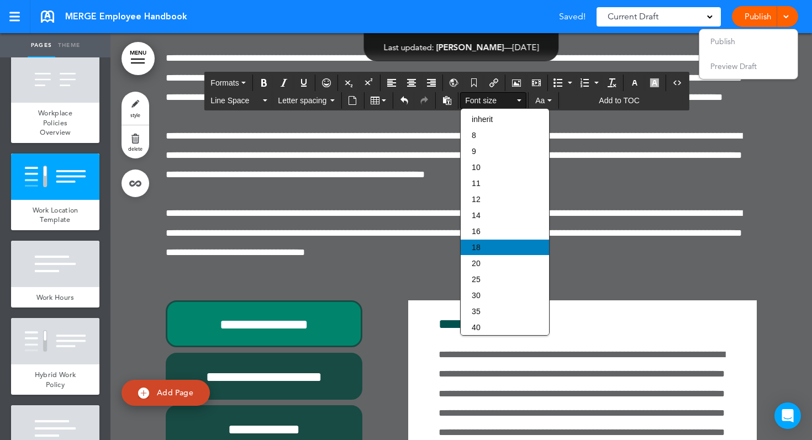
click at [494, 249] on div "18" at bounding box center [505, 247] width 88 height 15
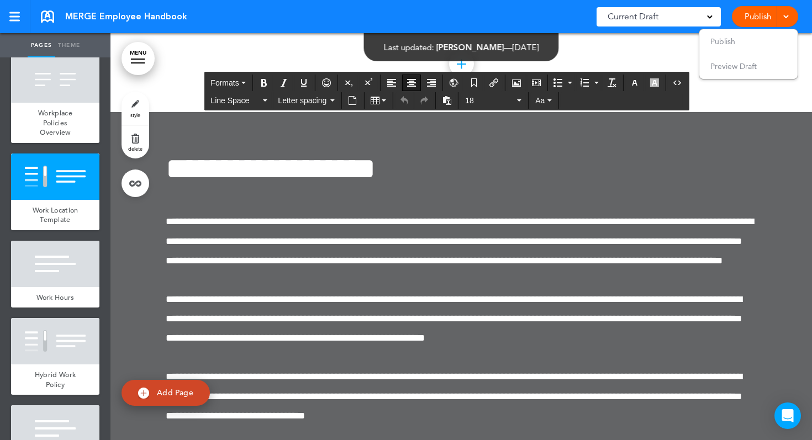
drag, startPoint x: 311, startPoint y: 234, endPoint x: 204, endPoint y: 219, distance: 108.1
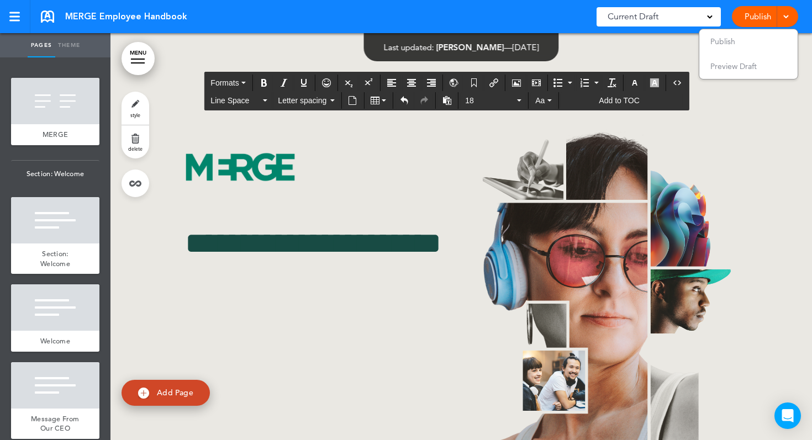
scroll to position [18170, 0]
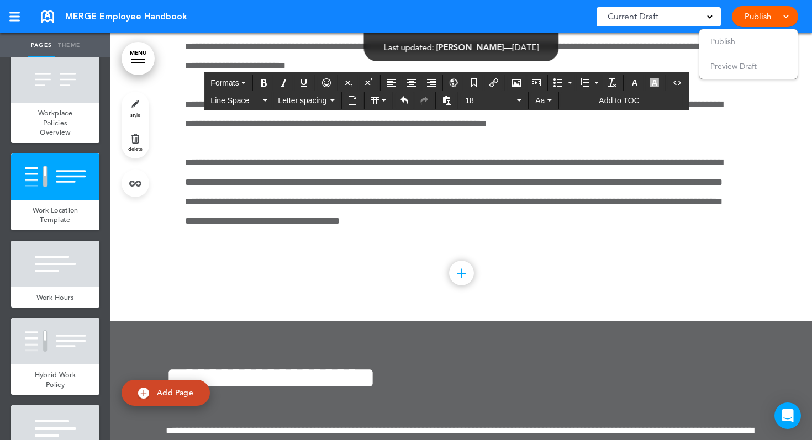
scroll to position [18476, 0]
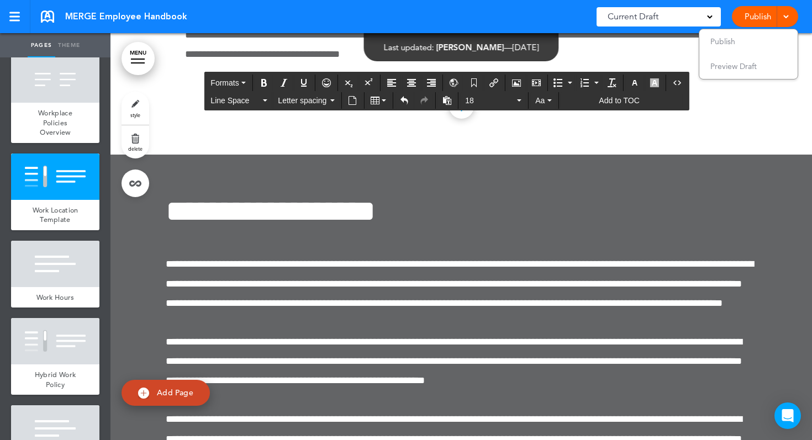
drag, startPoint x: 440, startPoint y: 250, endPoint x: 738, endPoint y: 420, distance: 343.6
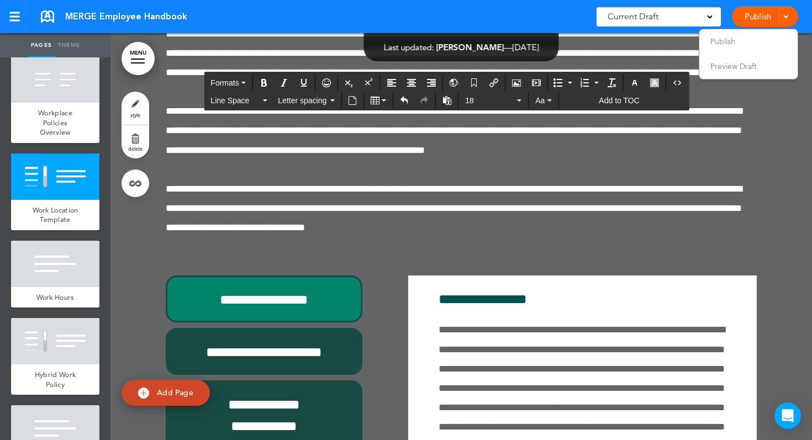
scroll to position [18613, 0]
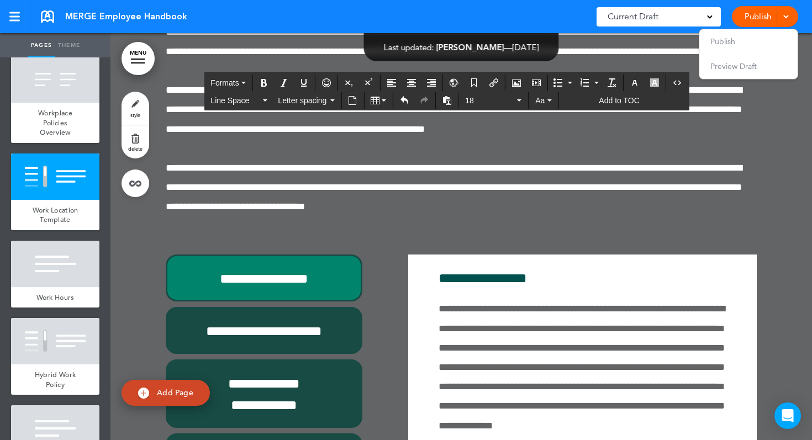
drag, startPoint x: 439, startPoint y: 251, endPoint x: 685, endPoint y: 419, distance: 297.7
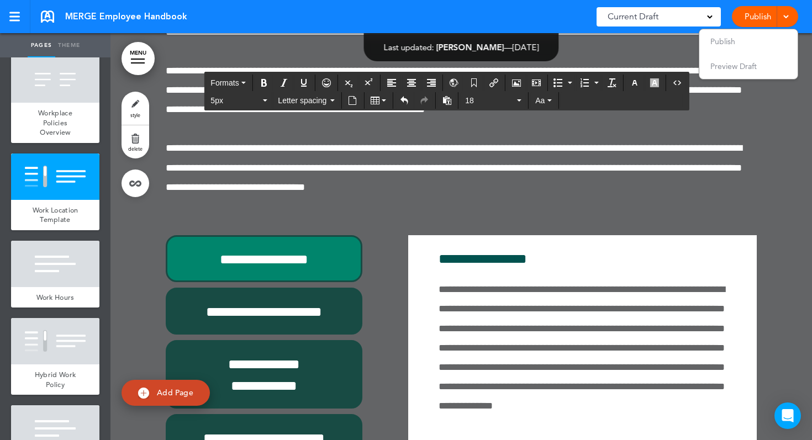
scroll to position [18489, 0]
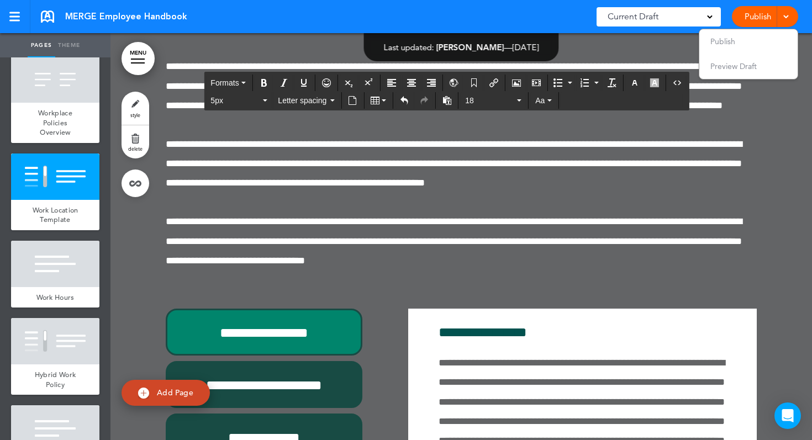
scroll to position [14, 0]
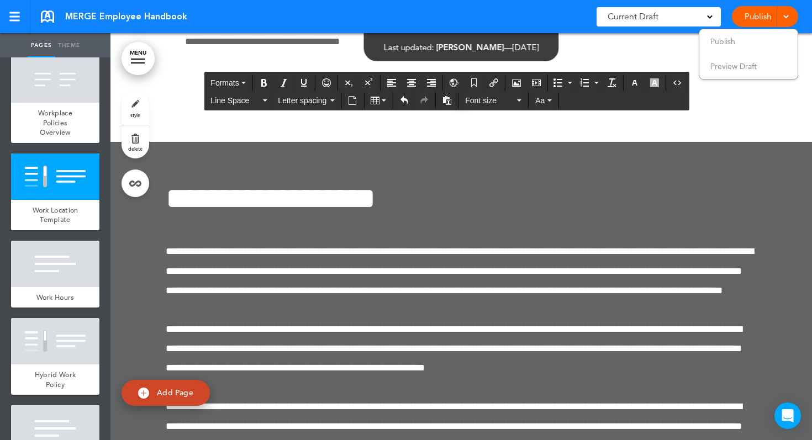
click at [583, 78] on icon "Numbered list" at bounding box center [584, 82] width 9 height 9
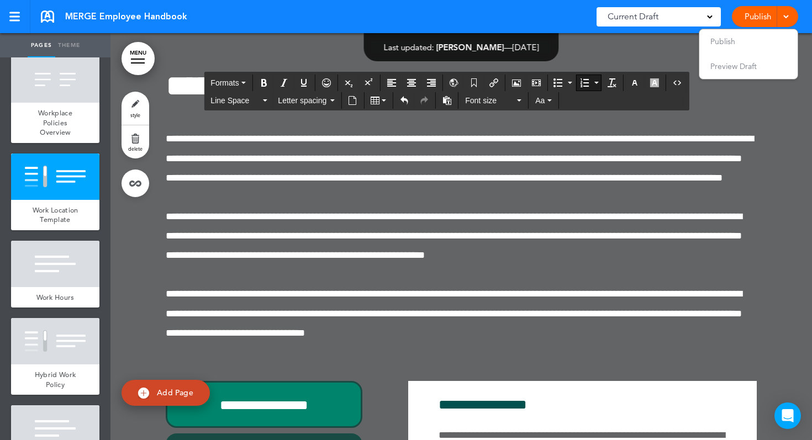
scroll to position [18648, 0]
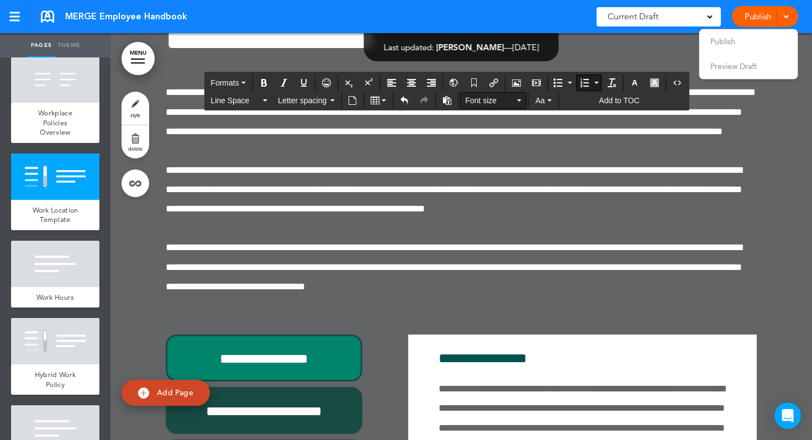
drag, startPoint x: 526, startPoint y: 404, endPoint x: 466, endPoint y: 97, distance: 312.8
click at [505, 96] on span "Font size" at bounding box center [490, 100] width 50 height 11
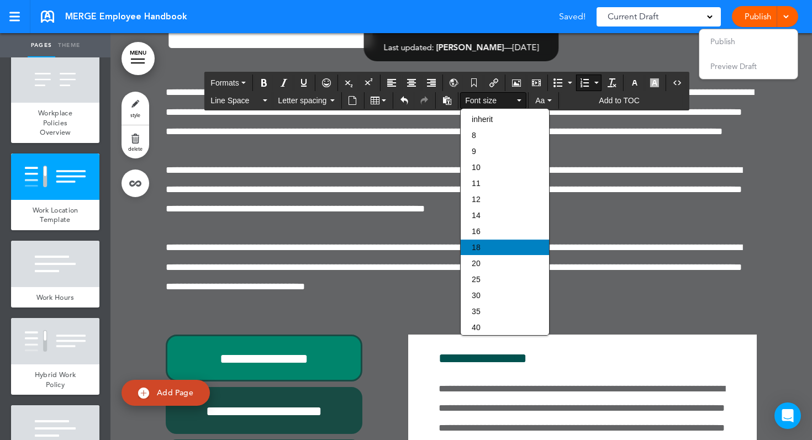
click at [493, 250] on div "18" at bounding box center [505, 247] width 88 height 15
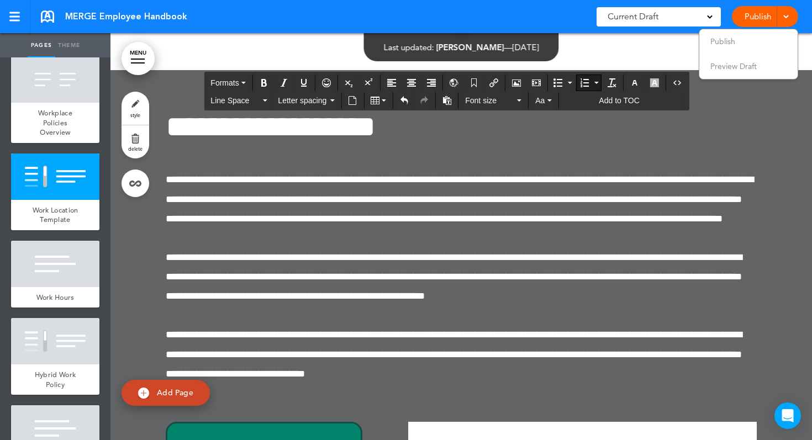
scroll to position [18560, 0]
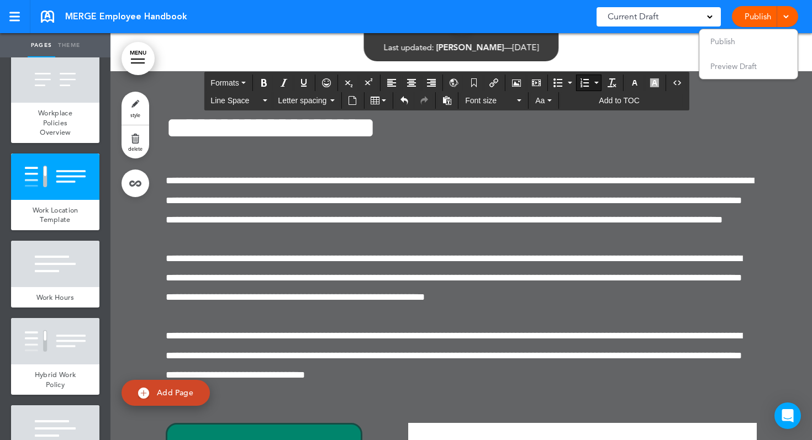
drag, startPoint x: 545, startPoint y: 309, endPoint x: 442, endPoint y: 186, distance: 160.4
click at [505, 106] on button "Font size" at bounding box center [493, 100] width 65 height 15
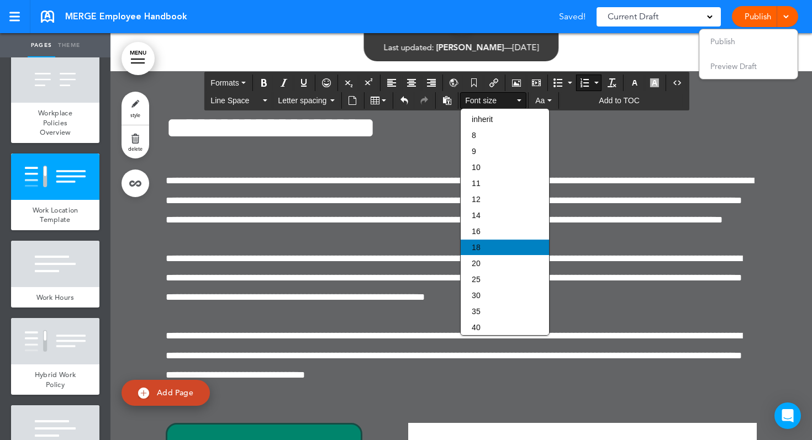
click at [490, 245] on div "18" at bounding box center [505, 247] width 88 height 15
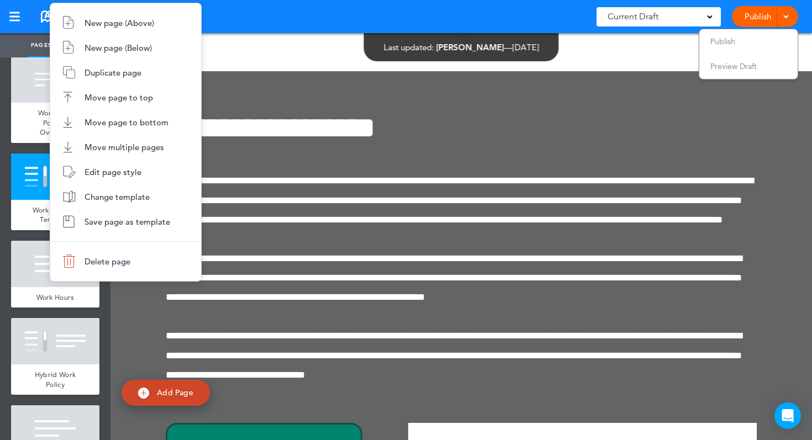
click at [537, 257] on div at bounding box center [406, 220] width 812 height 440
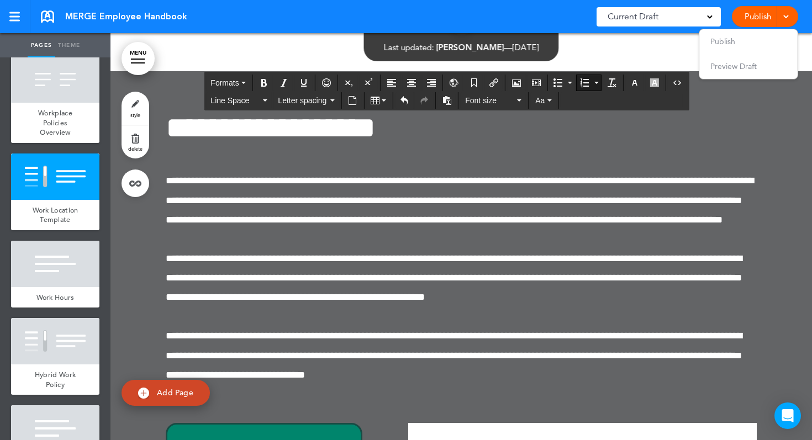
drag, startPoint x: 445, startPoint y: 187, endPoint x: 545, endPoint y: 301, distance: 152.2
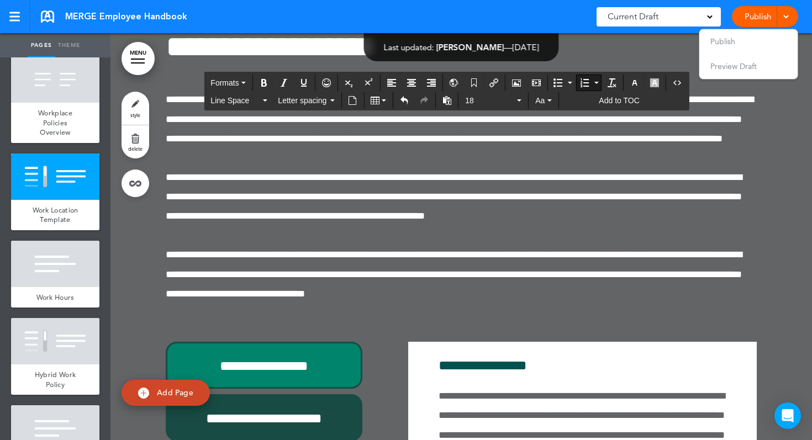
scroll to position [18692, 0]
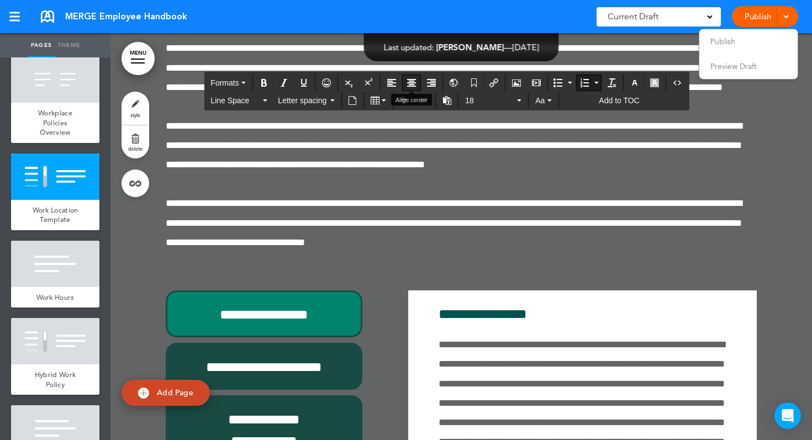
drag, startPoint x: 680, startPoint y: 361, endPoint x: 414, endPoint y: 75, distance: 390.8
click at [504, 103] on span "18" at bounding box center [490, 100] width 50 height 11
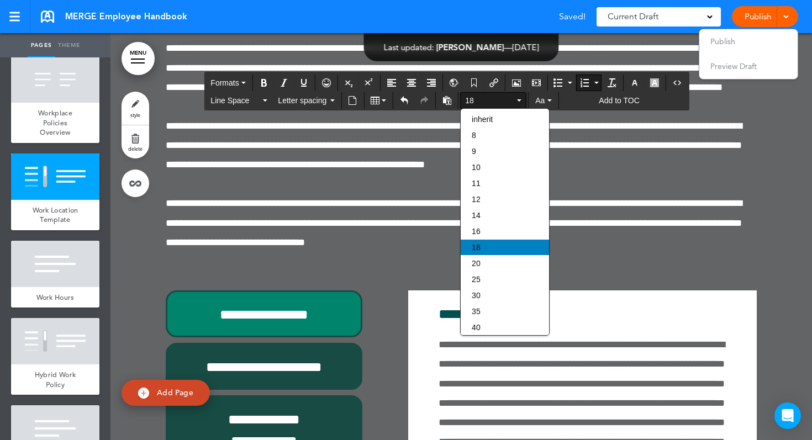
click at [475, 249] on span "18" at bounding box center [476, 247] width 9 height 9
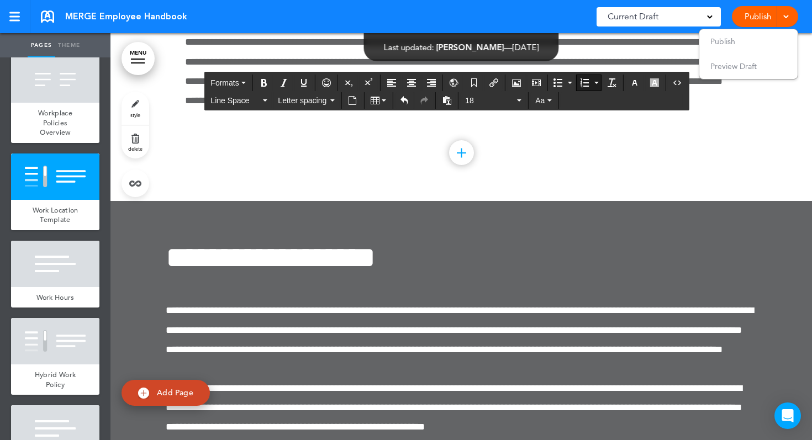
scroll to position [9, 0]
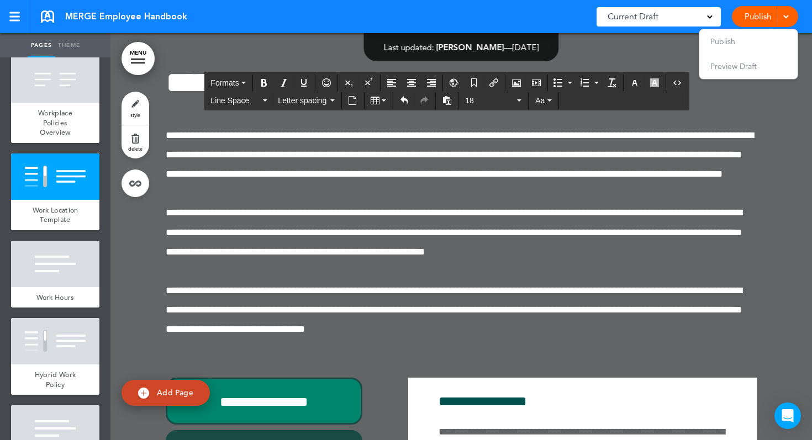
scroll to position [18557, 0]
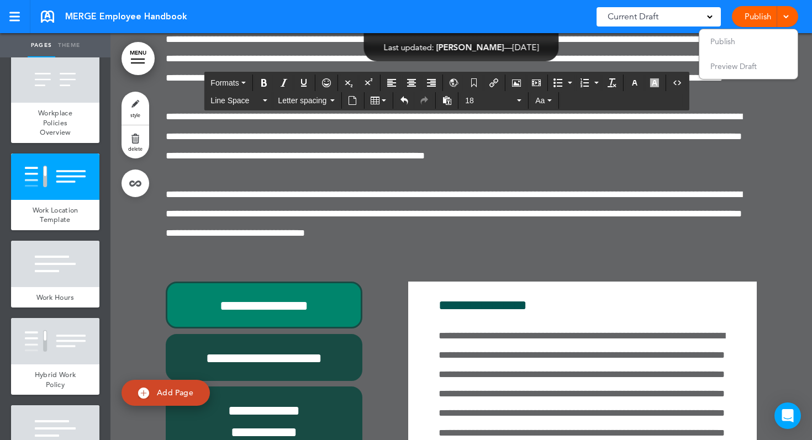
scroll to position [18612, 0]
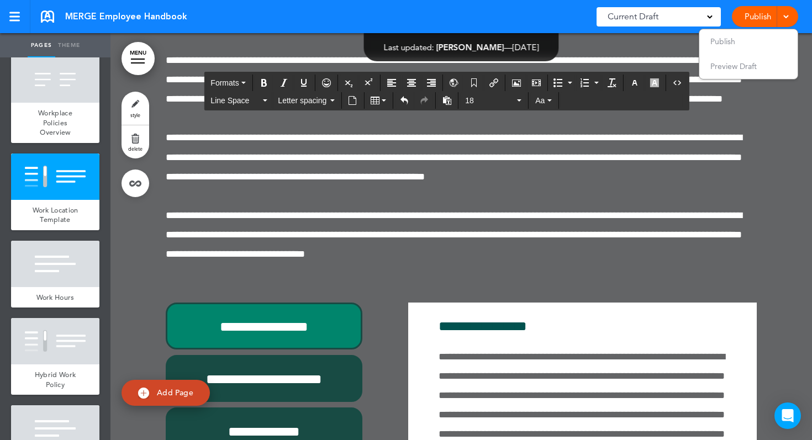
scroll to position [18531, 0]
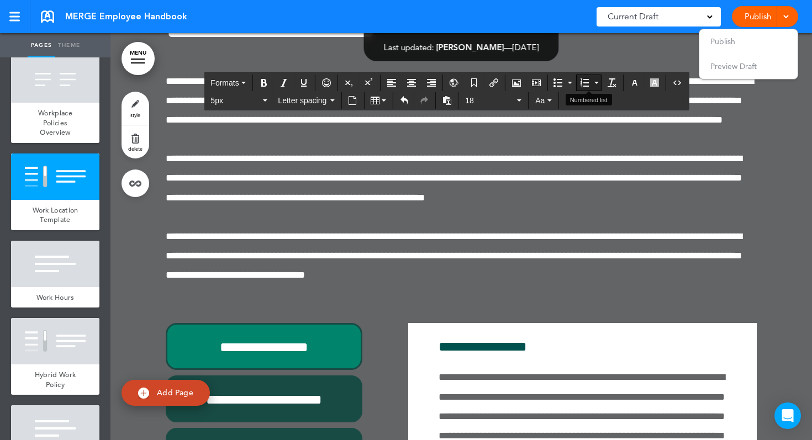
click at [587, 82] on icon "Numbered list" at bounding box center [584, 82] width 9 height 9
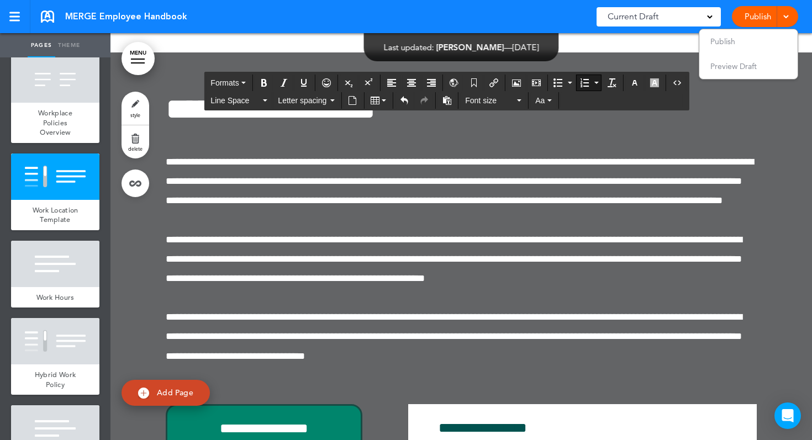
scroll to position [18555, 0]
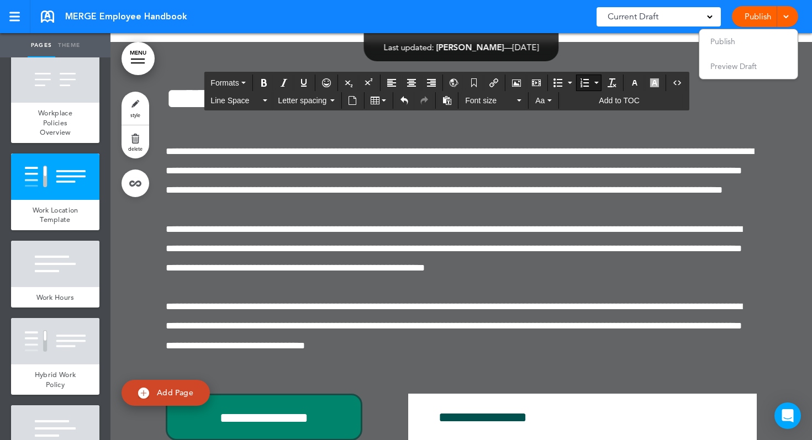
drag, startPoint x: 484, startPoint y: 330, endPoint x: 432, endPoint y: 277, distance: 73.8
click at [511, 102] on span "Font size" at bounding box center [490, 100] width 50 height 11
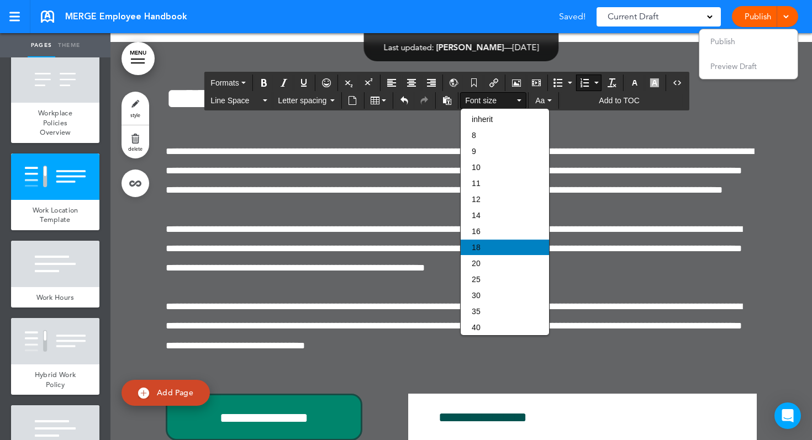
click at [503, 247] on div "18" at bounding box center [505, 247] width 88 height 15
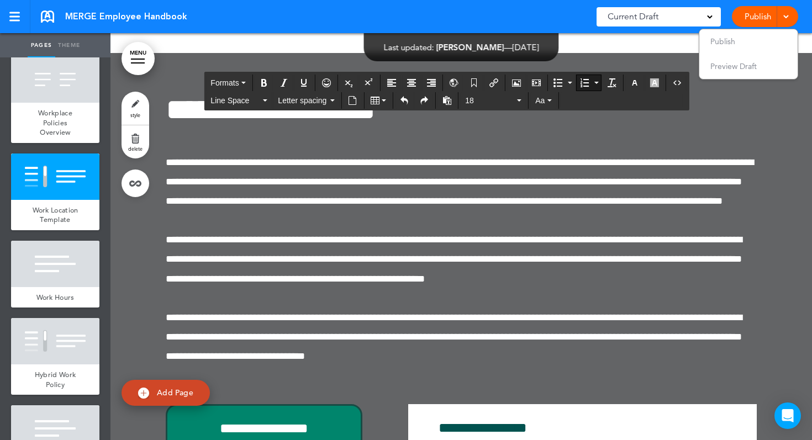
scroll to position [18488, 0]
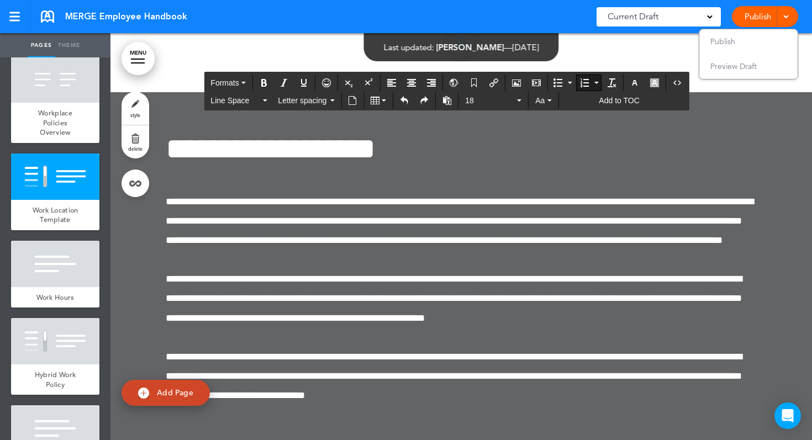
drag, startPoint x: 497, startPoint y: 242, endPoint x: 448, endPoint y: 242, distance: 48.6
click at [261, 83] on icon "Bold" at bounding box center [264, 82] width 9 height 9
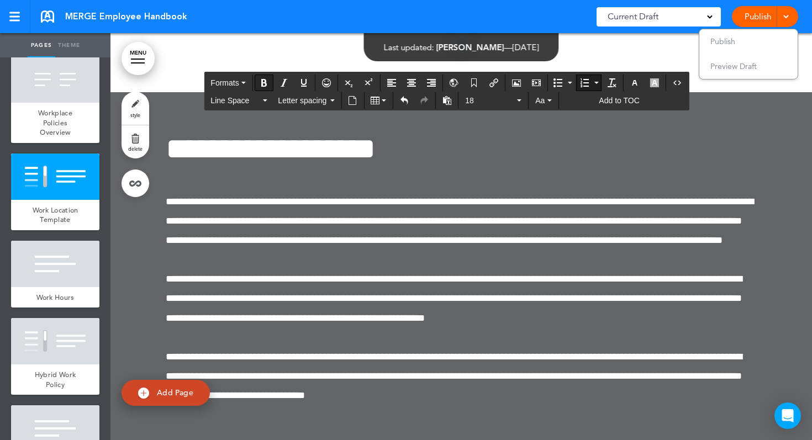
click at [258, 80] on button "Bold" at bounding box center [264, 82] width 18 height 15
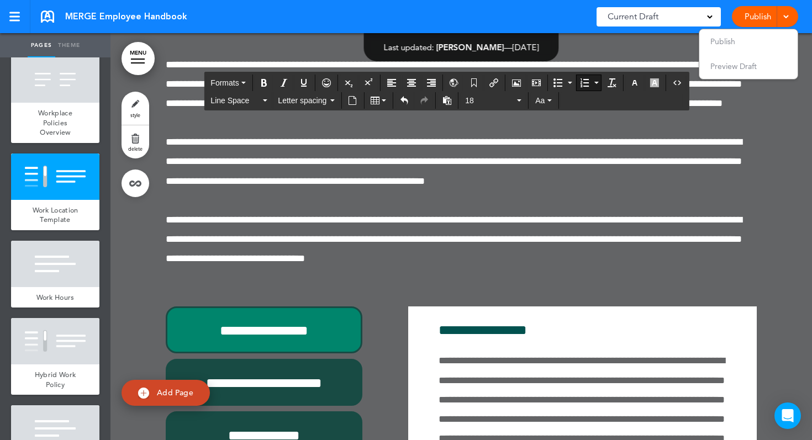
scroll to position [18673, 0]
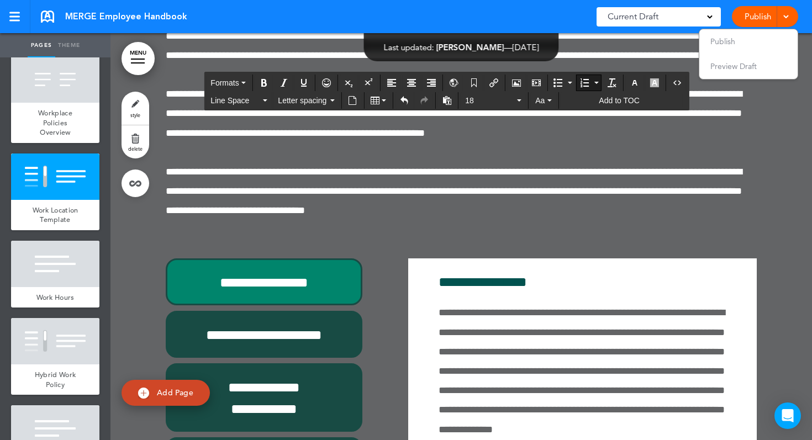
drag, startPoint x: 499, startPoint y: 264, endPoint x: 456, endPoint y: 264, distance: 43.1
click at [266, 86] on icon "Bold" at bounding box center [264, 82] width 9 height 9
drag, startPoint x: 491, startPoint y: 360, endPoint x: 457, endPoint y: 358, distance: 34.3
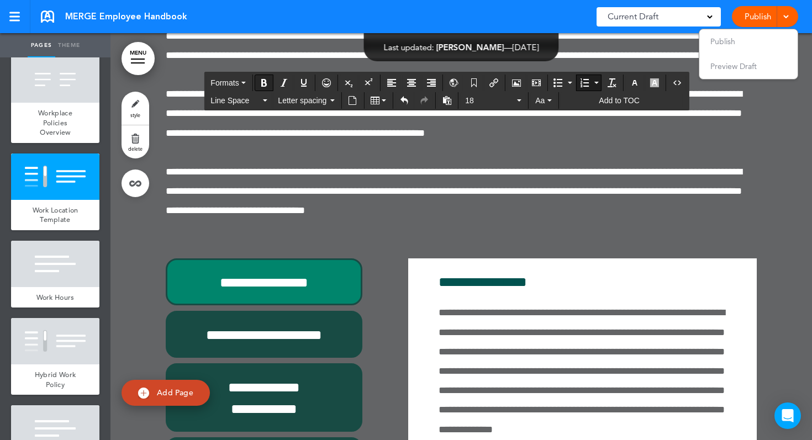
click at [261, 81] on icon "Bold" at bounding box center [264, 82] width 9 height 9
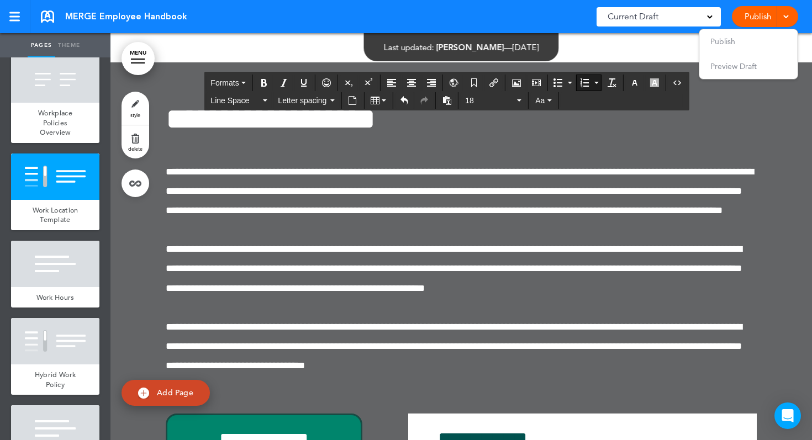
scroll to position [18505, 0]
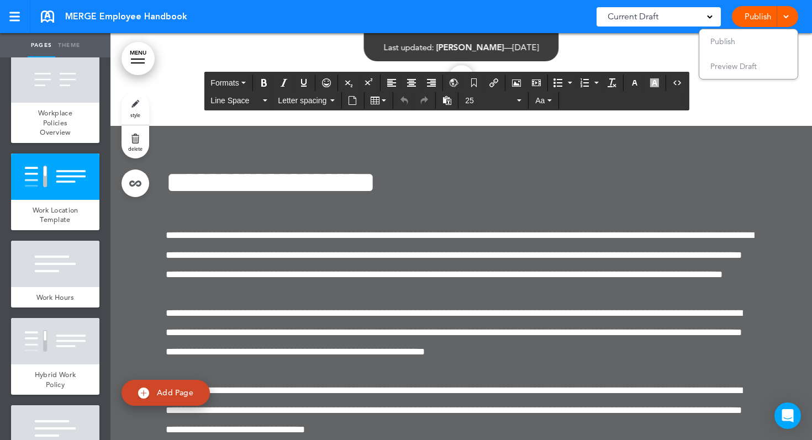
drag, startPoint x: 503, startPoint y: 181, endPoint x: 450, endPoint y: 177, distance: 53.2
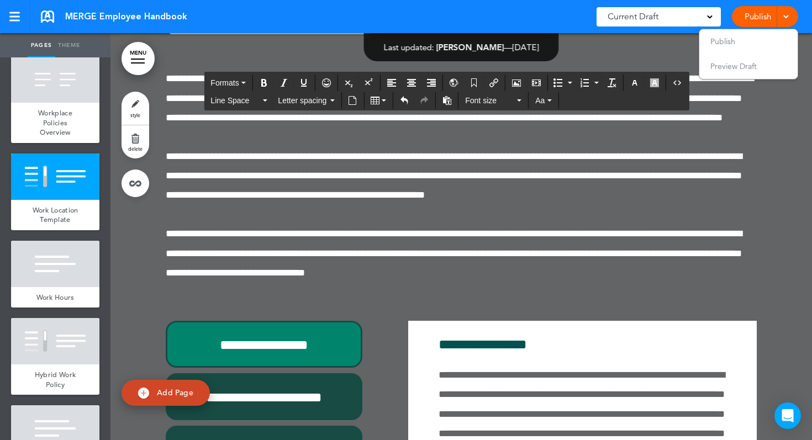
scroll to position [18704, 0]
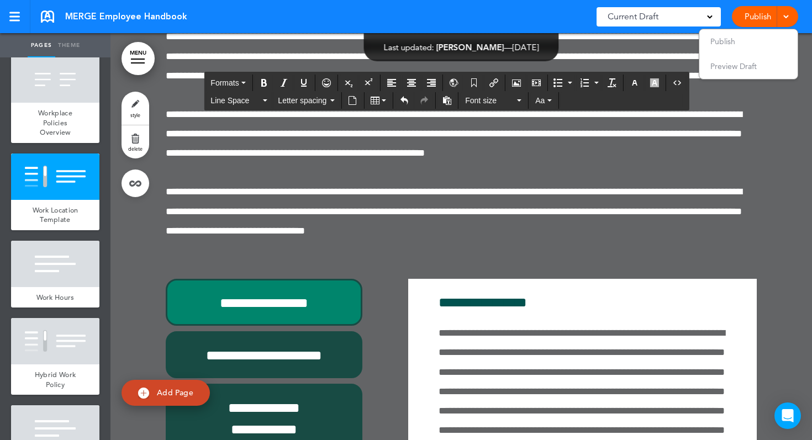
drag, startPoint x: 682, startPoint y: 363, endPoint x: 461, endPoint y: 146, distance: 309.7
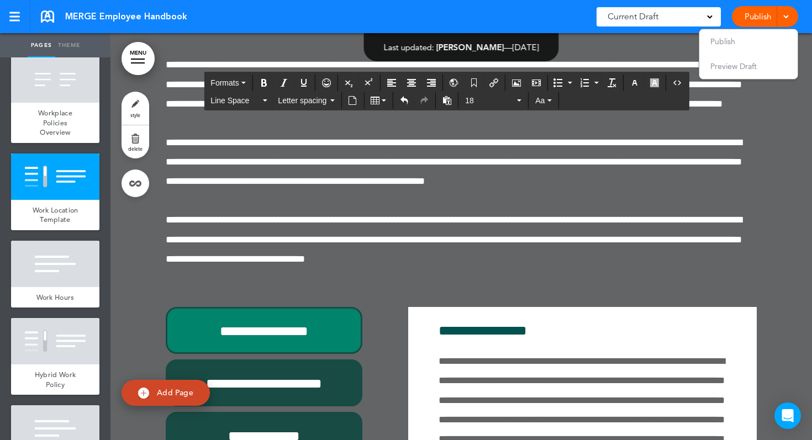
scroll to position [88, 0]
drag, startPoint x: 566, startPoint y: 397, endPoint x: 443, endPoint y: 123, distance: 300.1
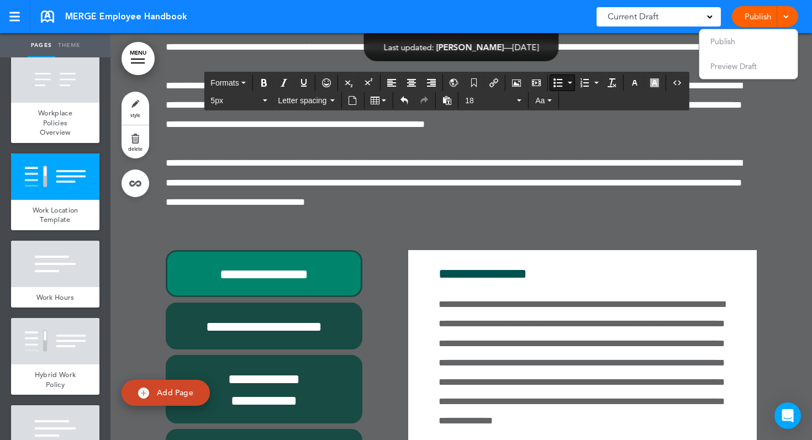
scroll to position [18483, 0]
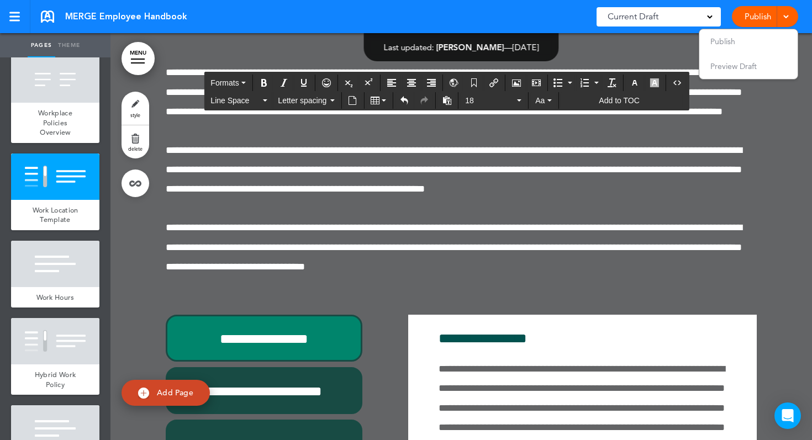
drag, startPoint x: 718, startPoint y: 384, endPoint x: 444, endPoint y: 229, distance: 314.9
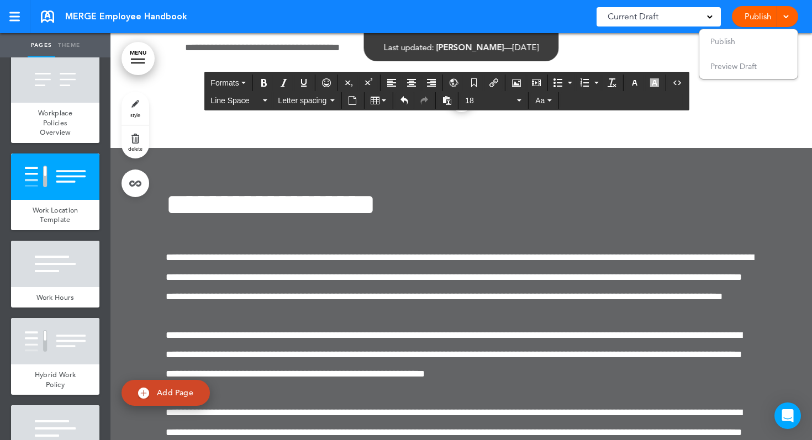
scroll to position [0, 0]
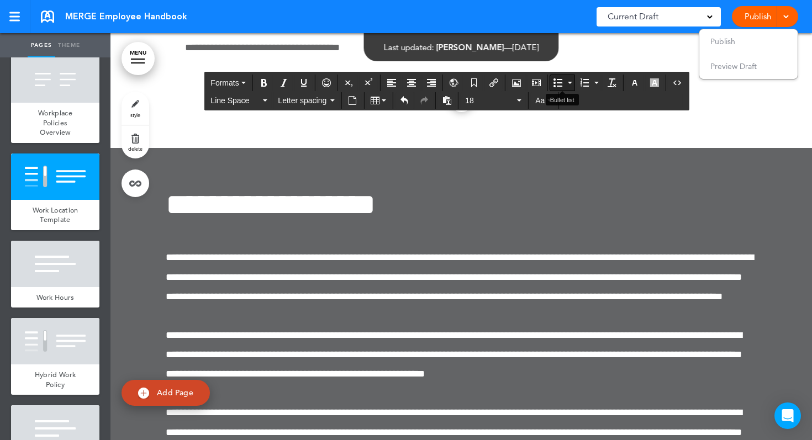
click at [559, 82] on icon "Bullet list" at bounding box center [557, 82] width 9 height 9
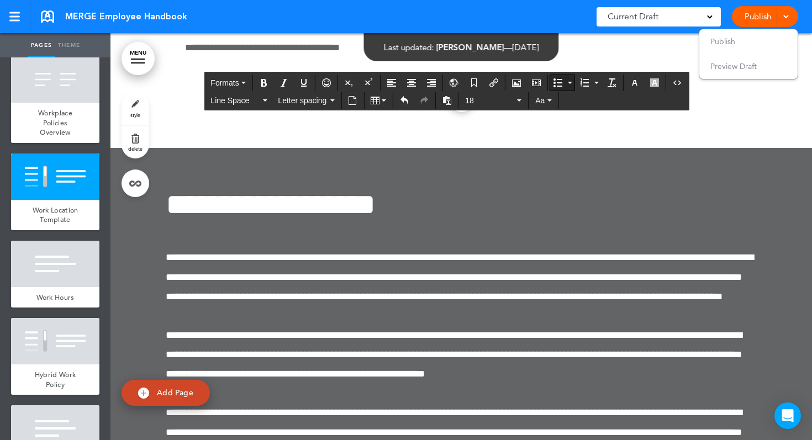
click at [559, 84] on icon "Bullet list" at bounding box center [557, 82] width 9 height 9
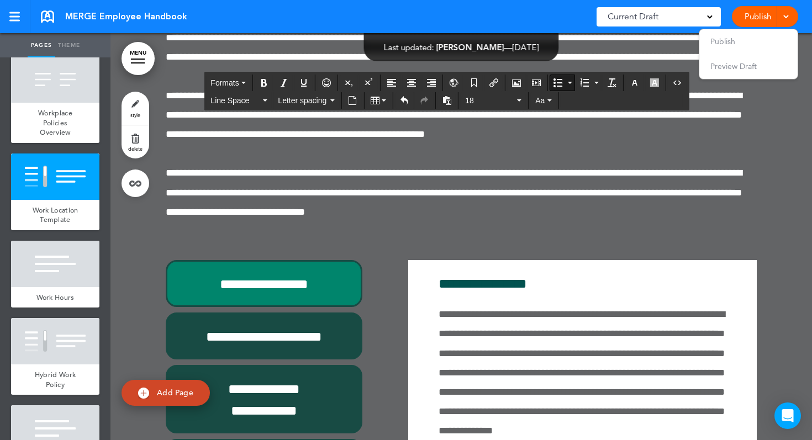
scroll to position [18735, 0]
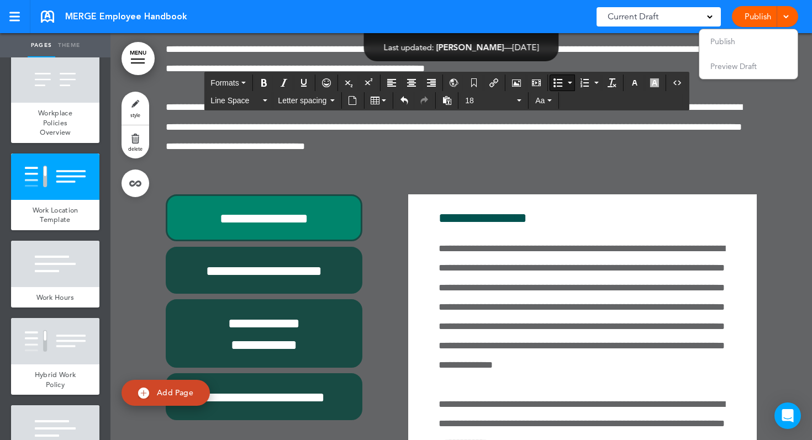
scroll to position [357, 0]
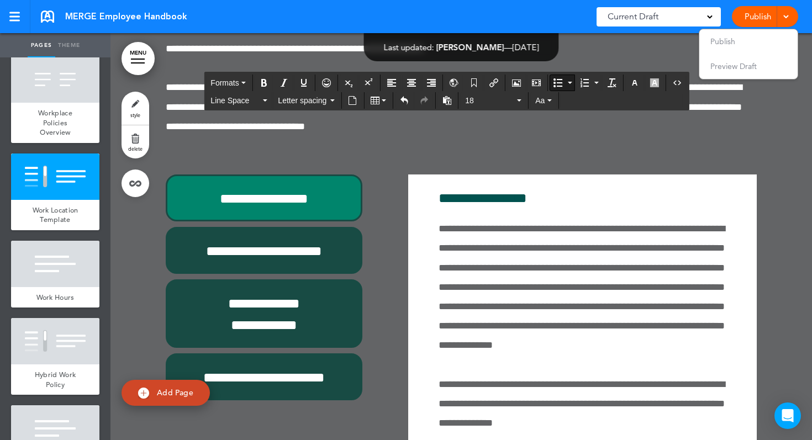
scroll to position [18788, 0]
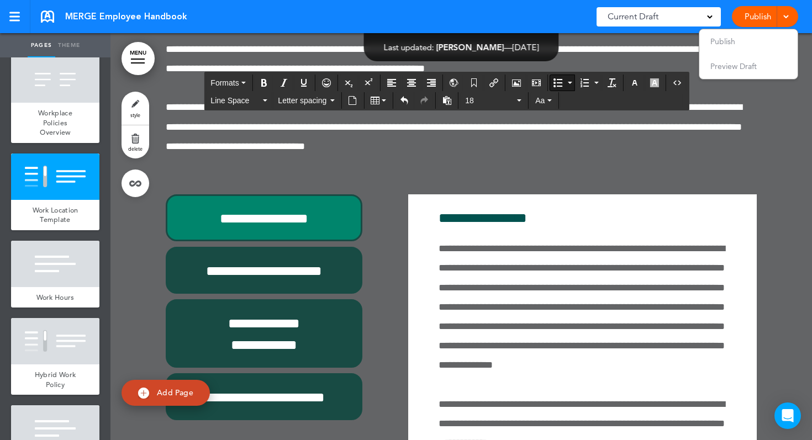
drag, startPoint x: 457, startPoint y: 242, endPoint x: 434, endPoint y: 241, distance: 23.2
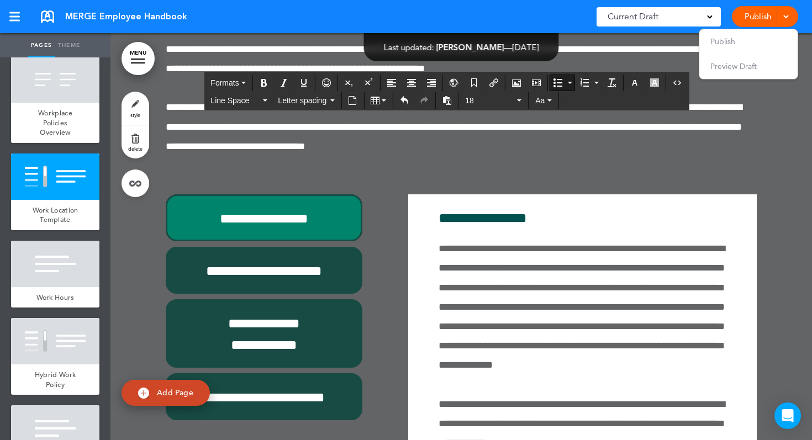
click at [574, 80] on button "Bullet list" at bounding box center [570, 82] width 9 height 15
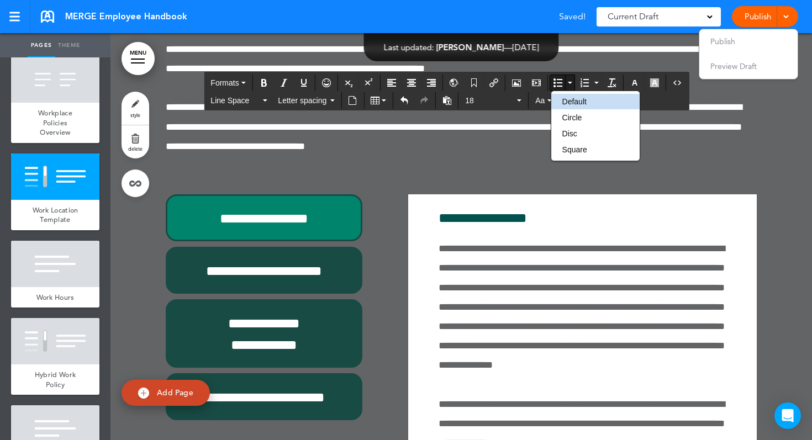
click at [574, 80] on button "Bullet list" at bounding box center [570, 82] width 9 height 15
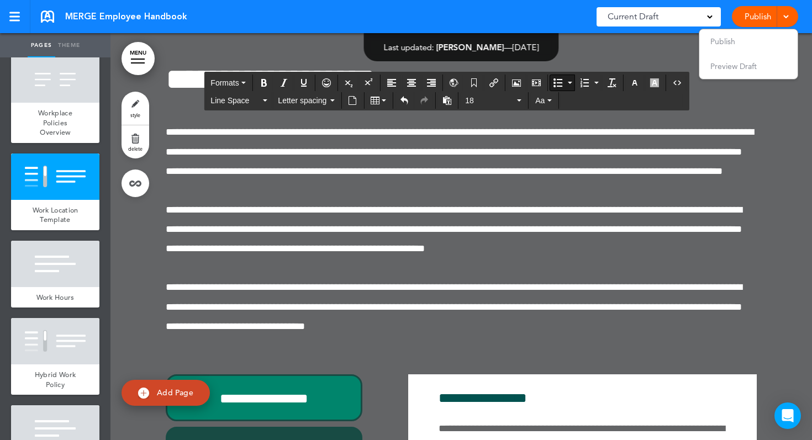
scroll to position [18637, 0]
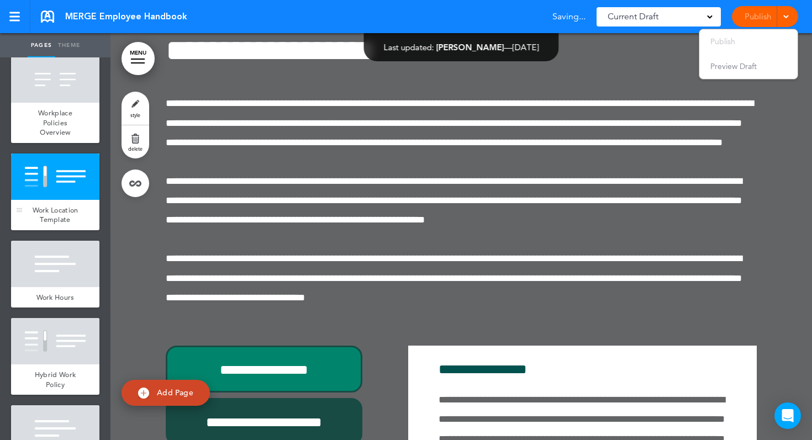
click at [46, 182] on div at bounding box center [55, 177] width 88 height 46
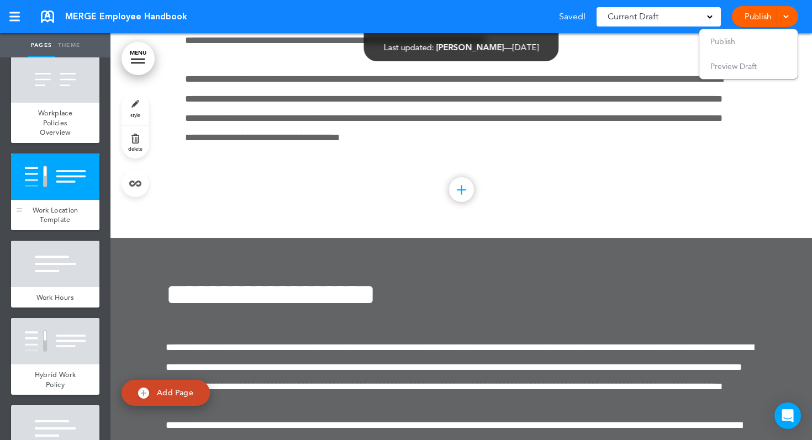
scroll to position [18389, 0]
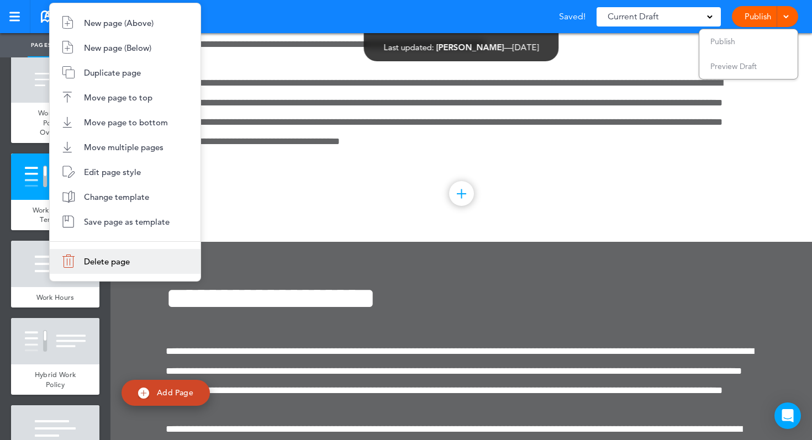
click at [83, 268] on li "Delete page" at bounding box center [125, 261] width 151 height 25
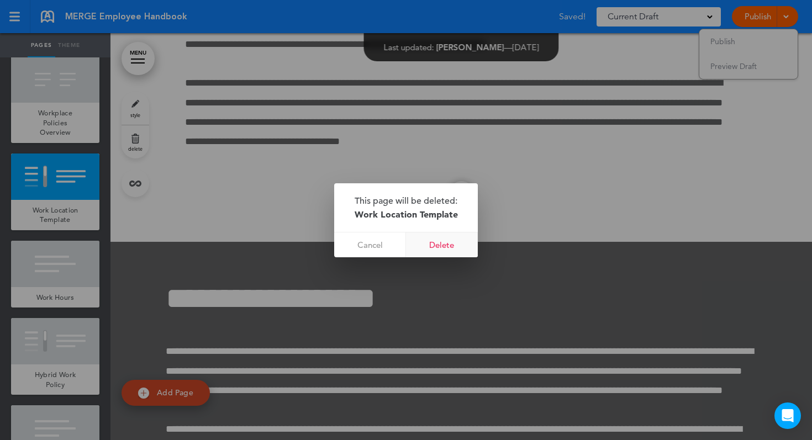
click at [424, 242] on link "Delete" at bounding box center [442, 245] width 72 height 25
